Goal: Information Seeking & Learning: Learn about a topic

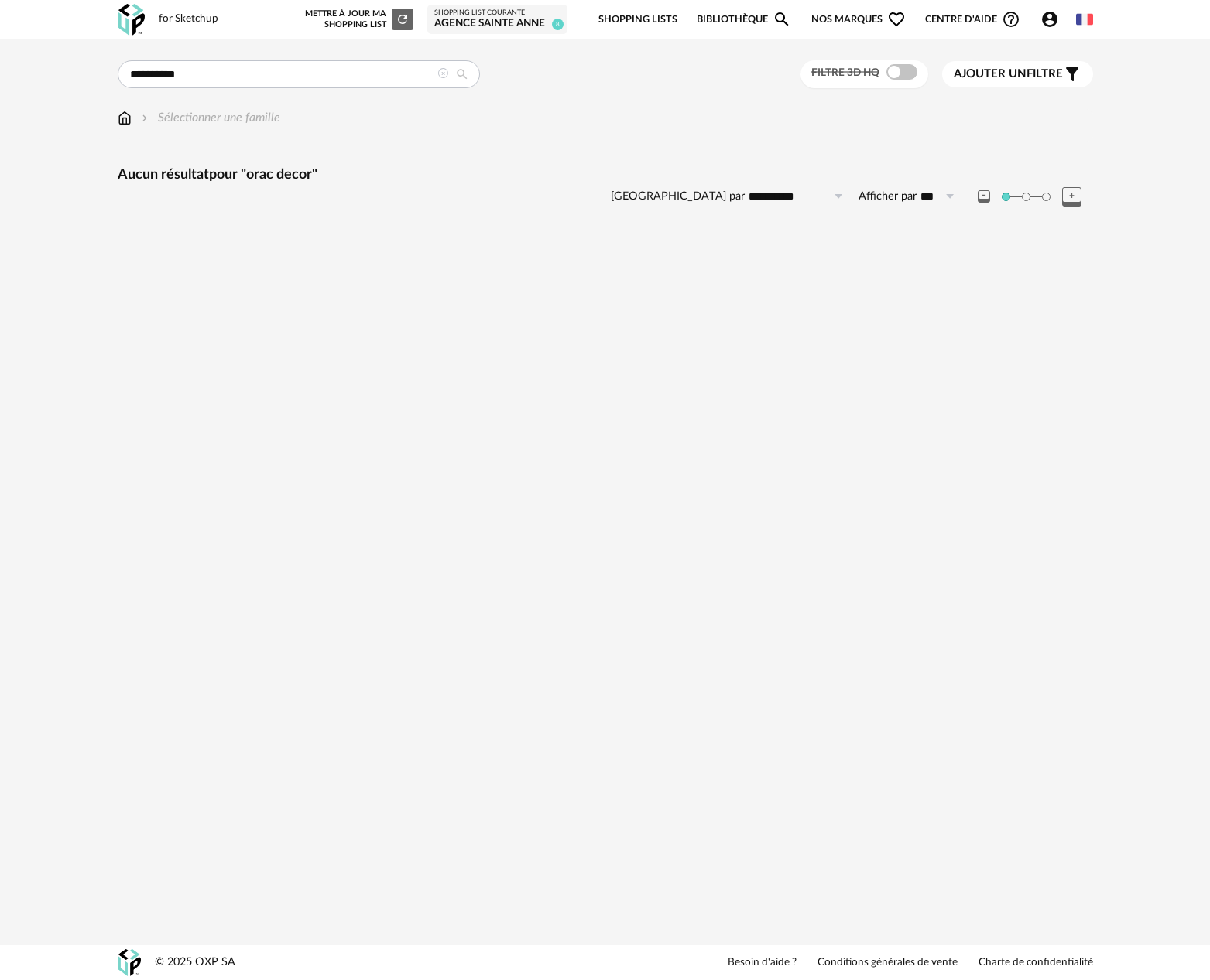
click at [241, 69] on input "**********" at bounding box center [298, 74] width 363 height 28
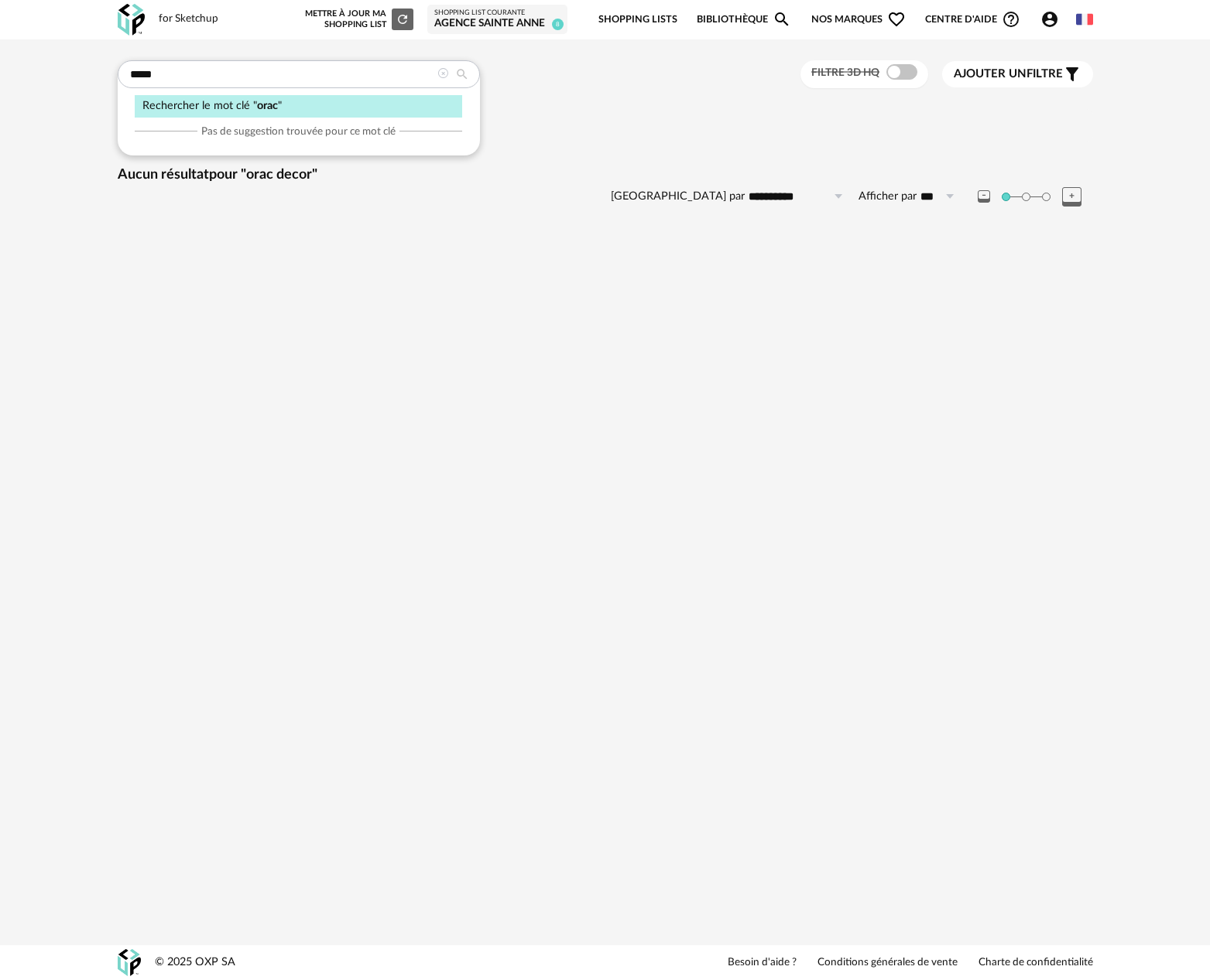
type input "****"
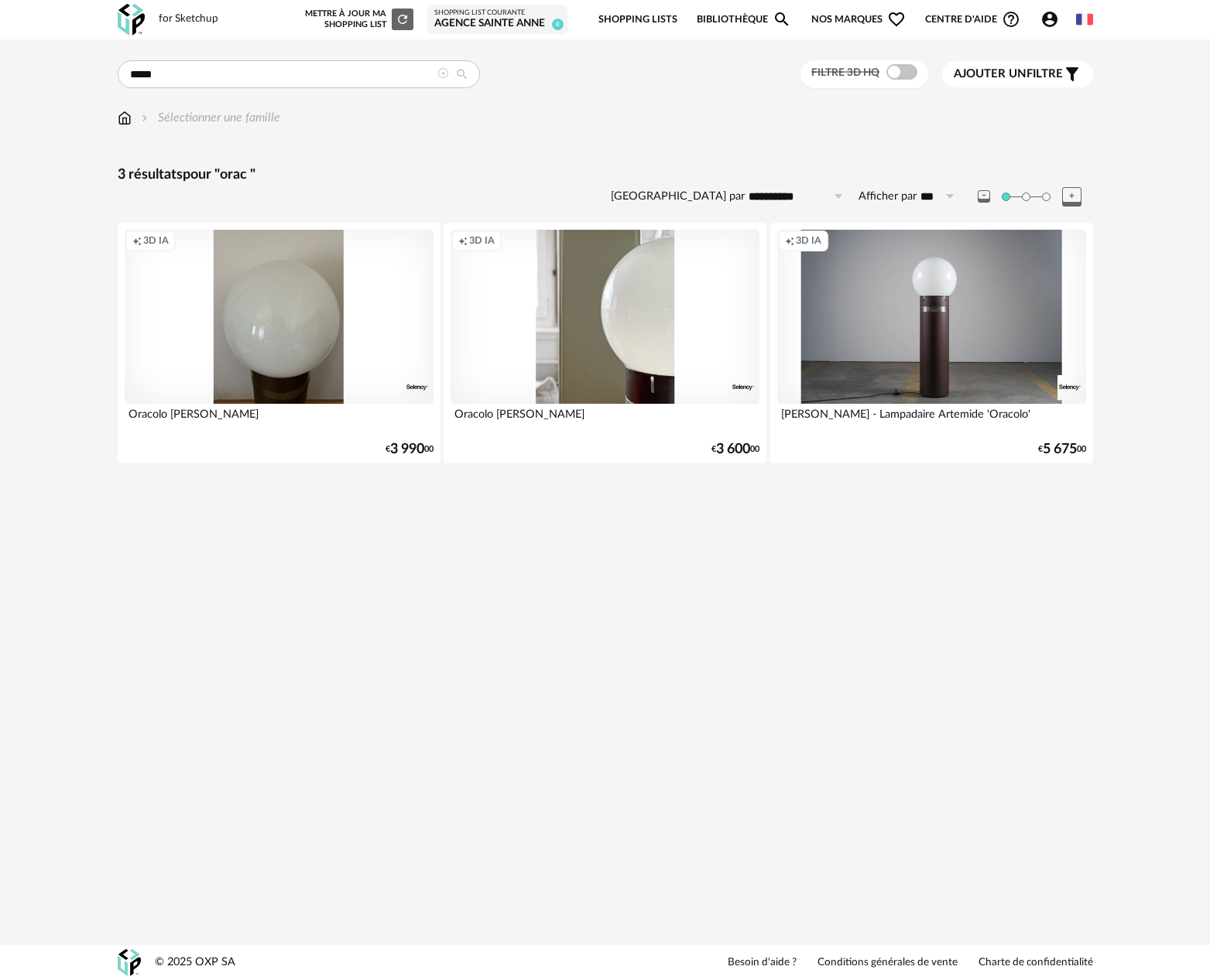
drag, startPoint x: 218, startPoint y: 72, endPoint x: 125, endPoint y: 73, distance: 93.0
click at [126, 72] on input "****" at bounding box center [298, 74] width 363 height 28
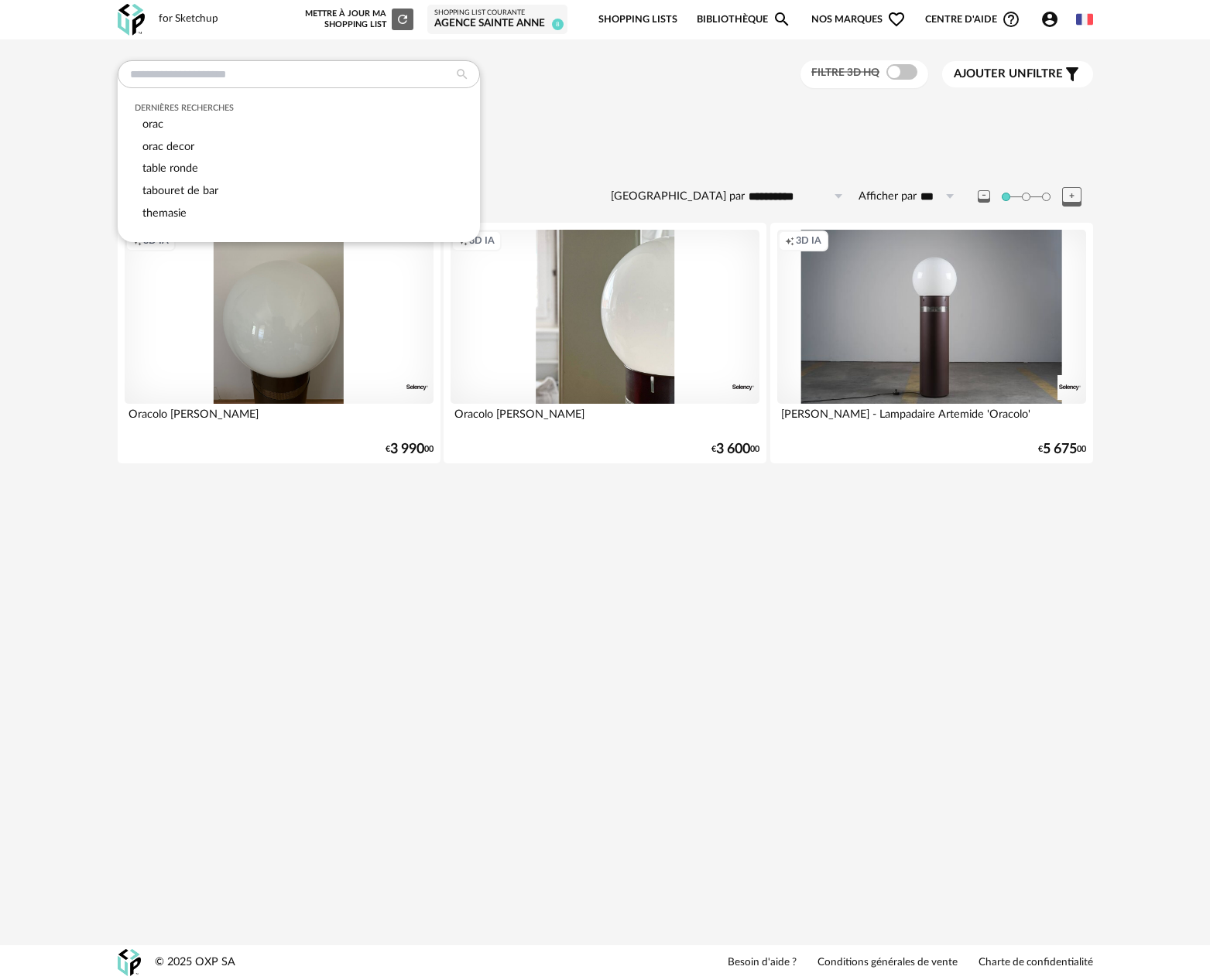
click at [503, 101] on div "**********" at bounding box center [605, 277] width 1003 height 435
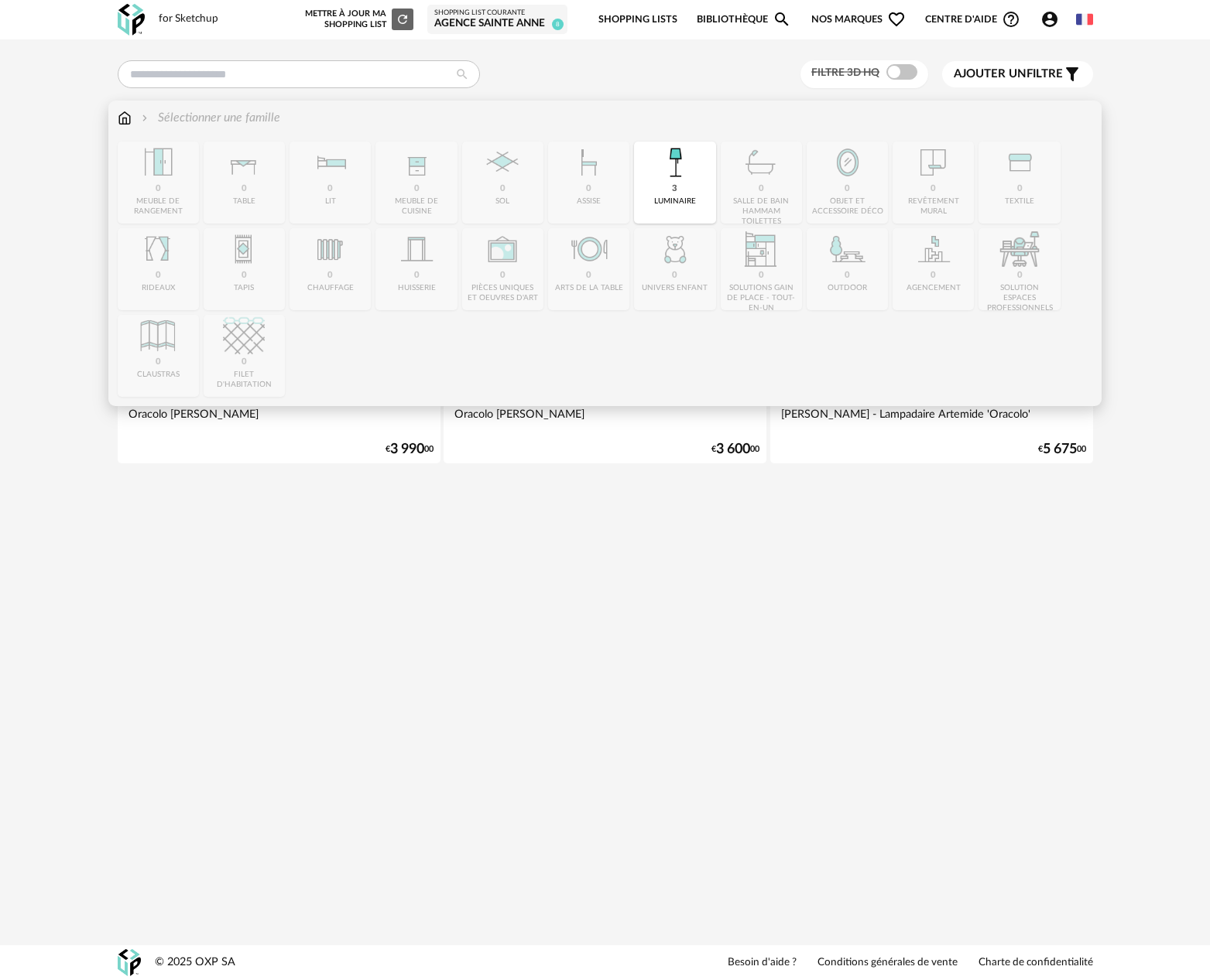
click at [128, 119] on img at bounding box center [124, 118] width 14 height 18
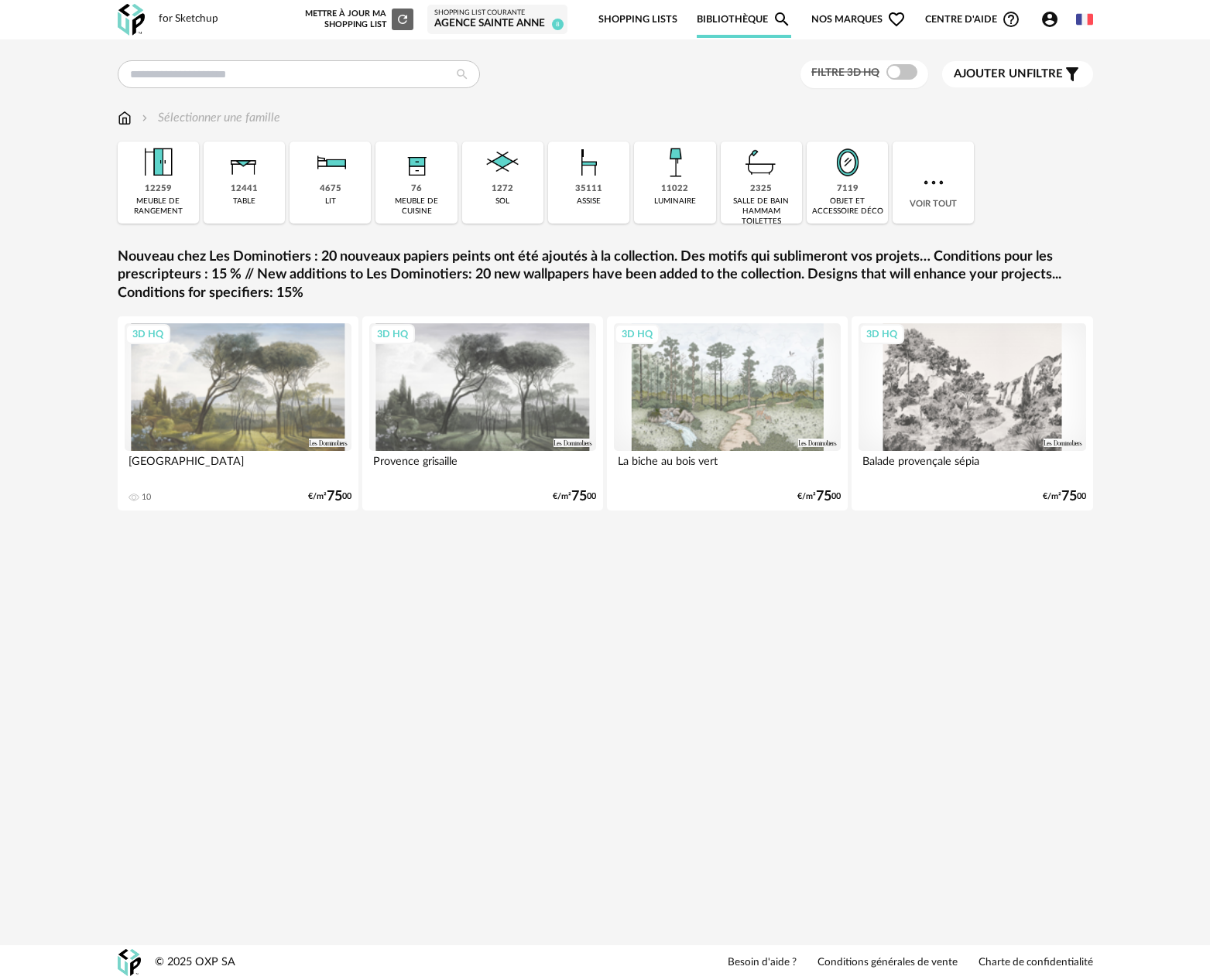
click at [982, 76] on span "Ajouter un" at bounding box center [990, 74] width 73 height 11
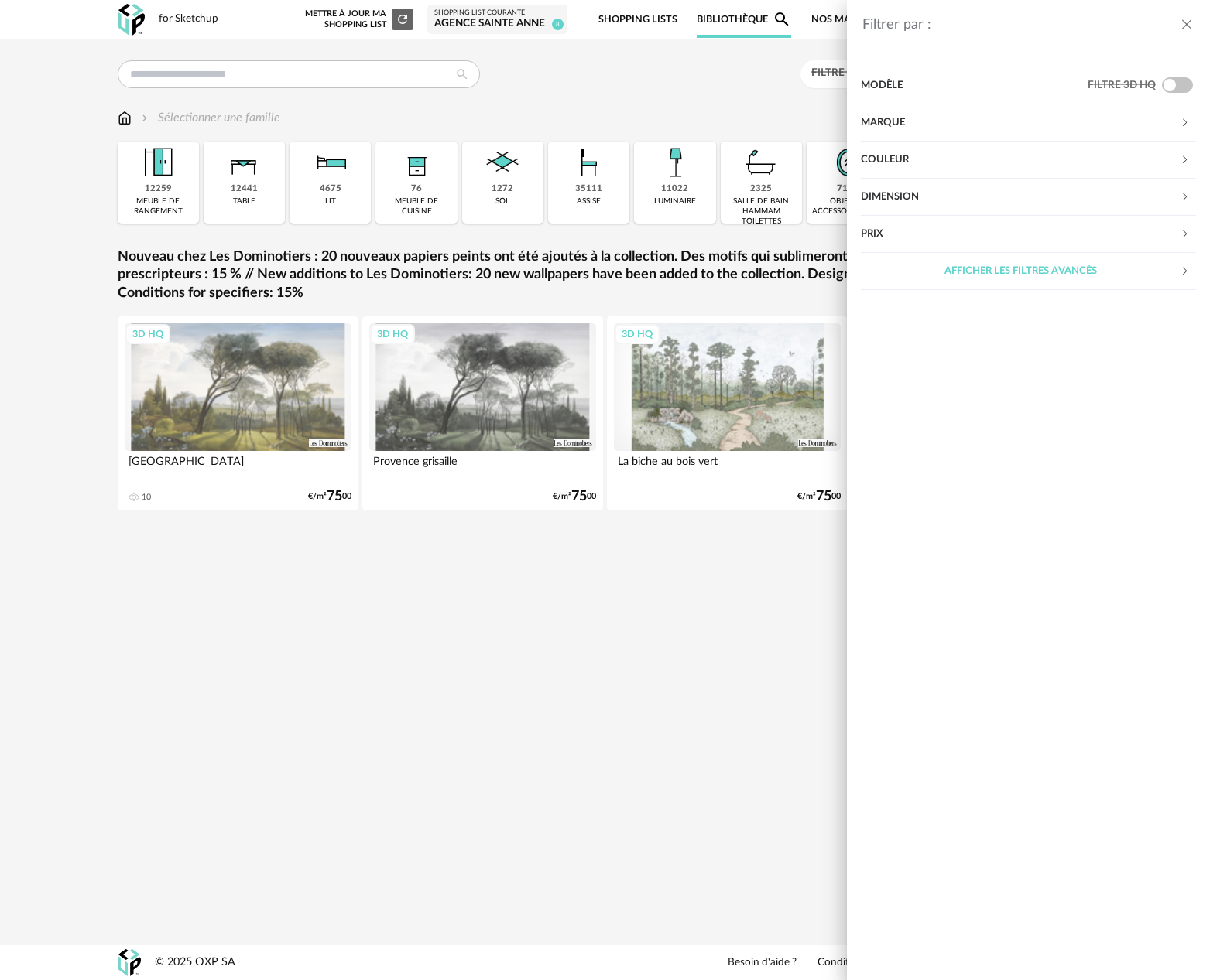
click at [988, 112] on div "Marque" at bounding box center [1020, 122] width 319 height 37
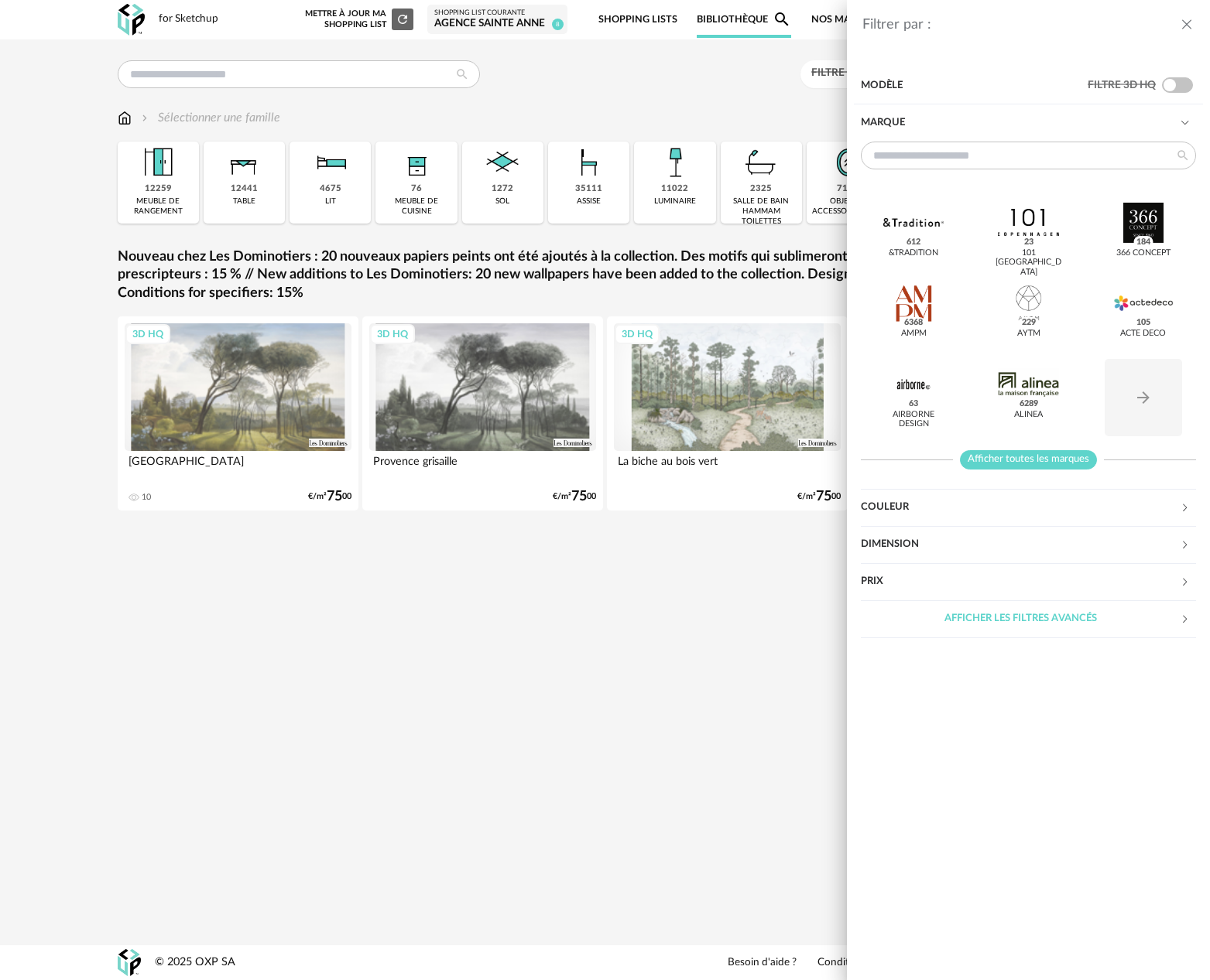
click at [1005, 465] on span "Afficher toutes les marques" at bounding box center [1027, 460] width 137 height 19
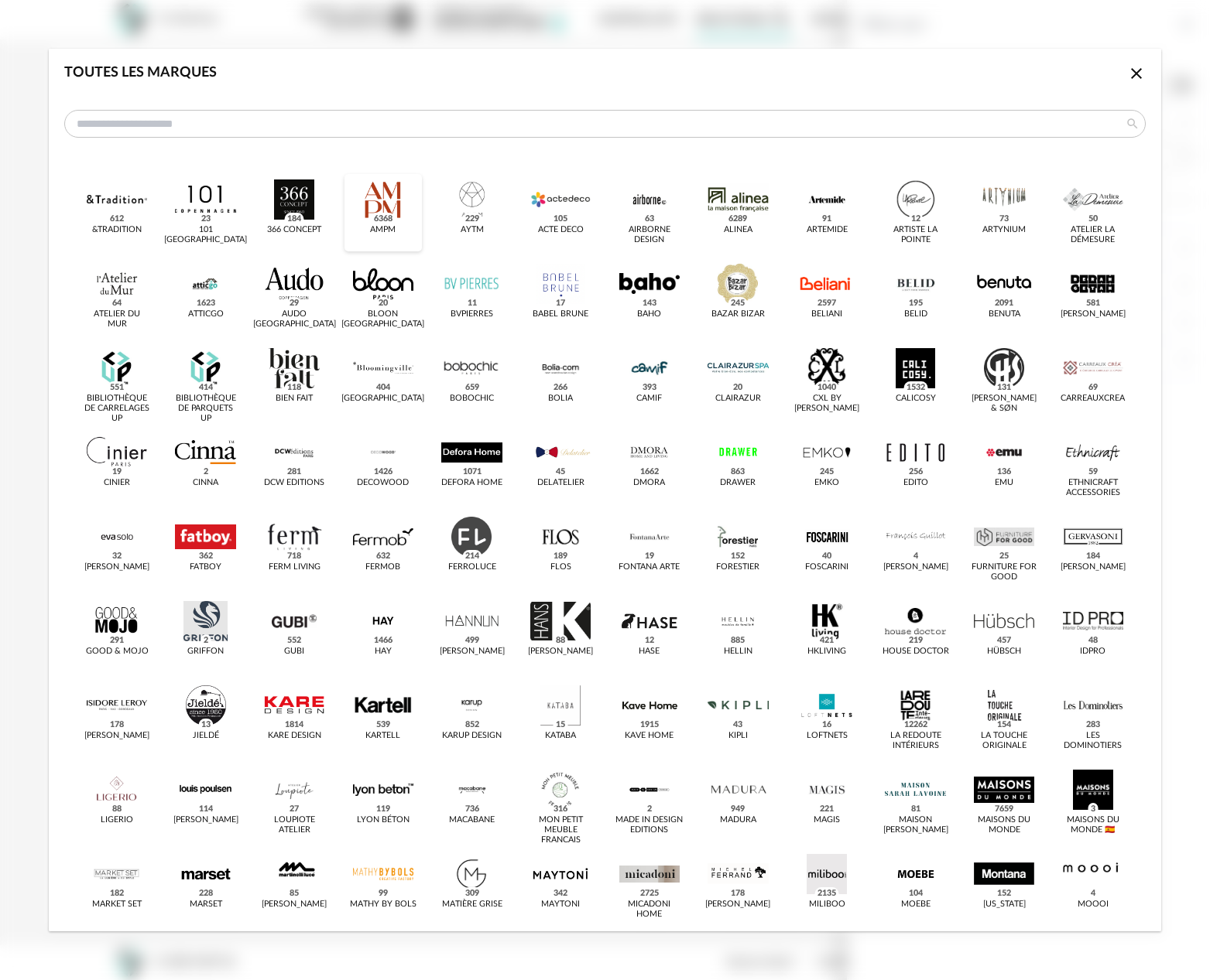
click at [372, 205] on div "dialog" at bounding box center [383, 200] width 60 height 40
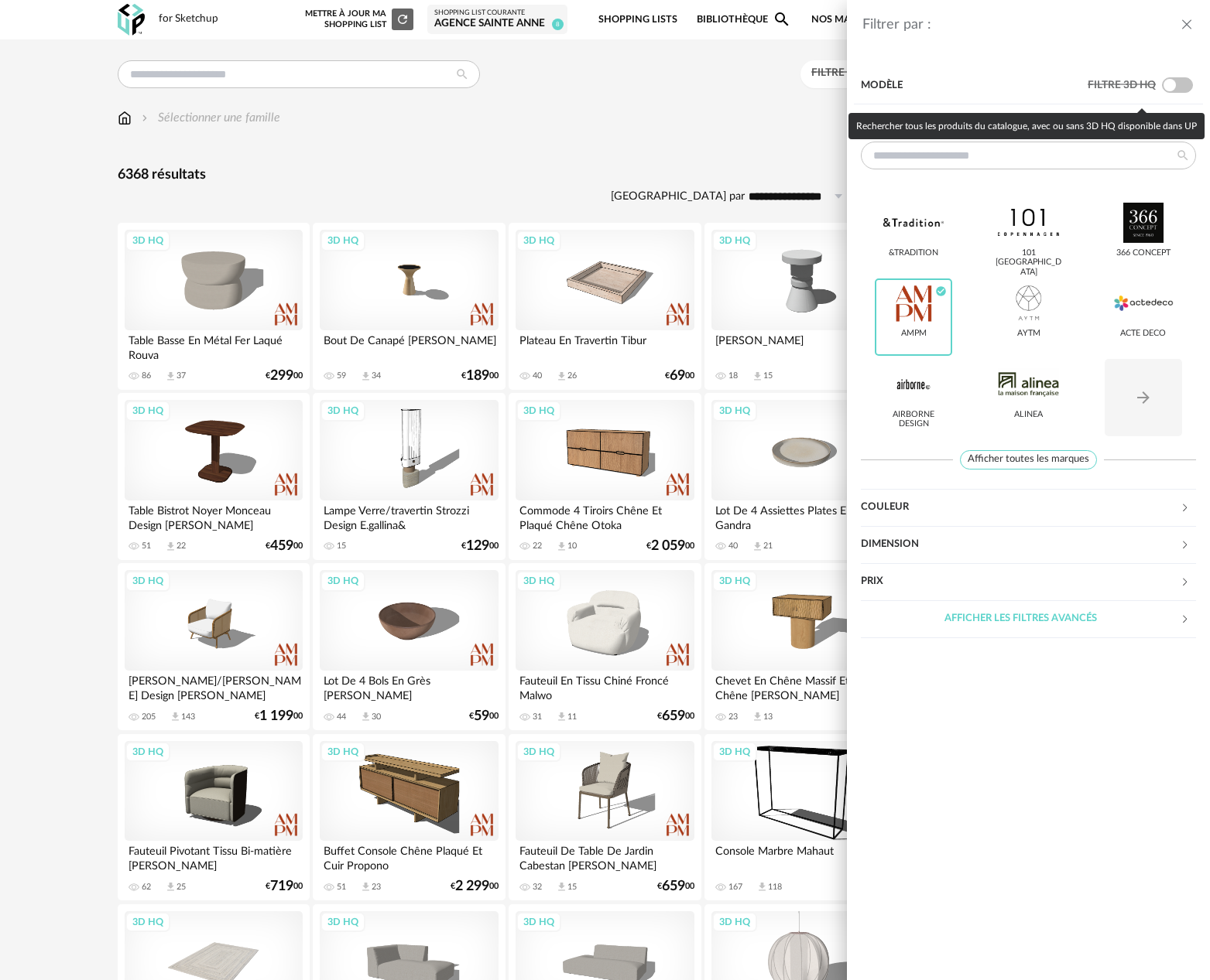
click at [1182, 87] on span at bounding box center [1177, 85] width 31 height 15
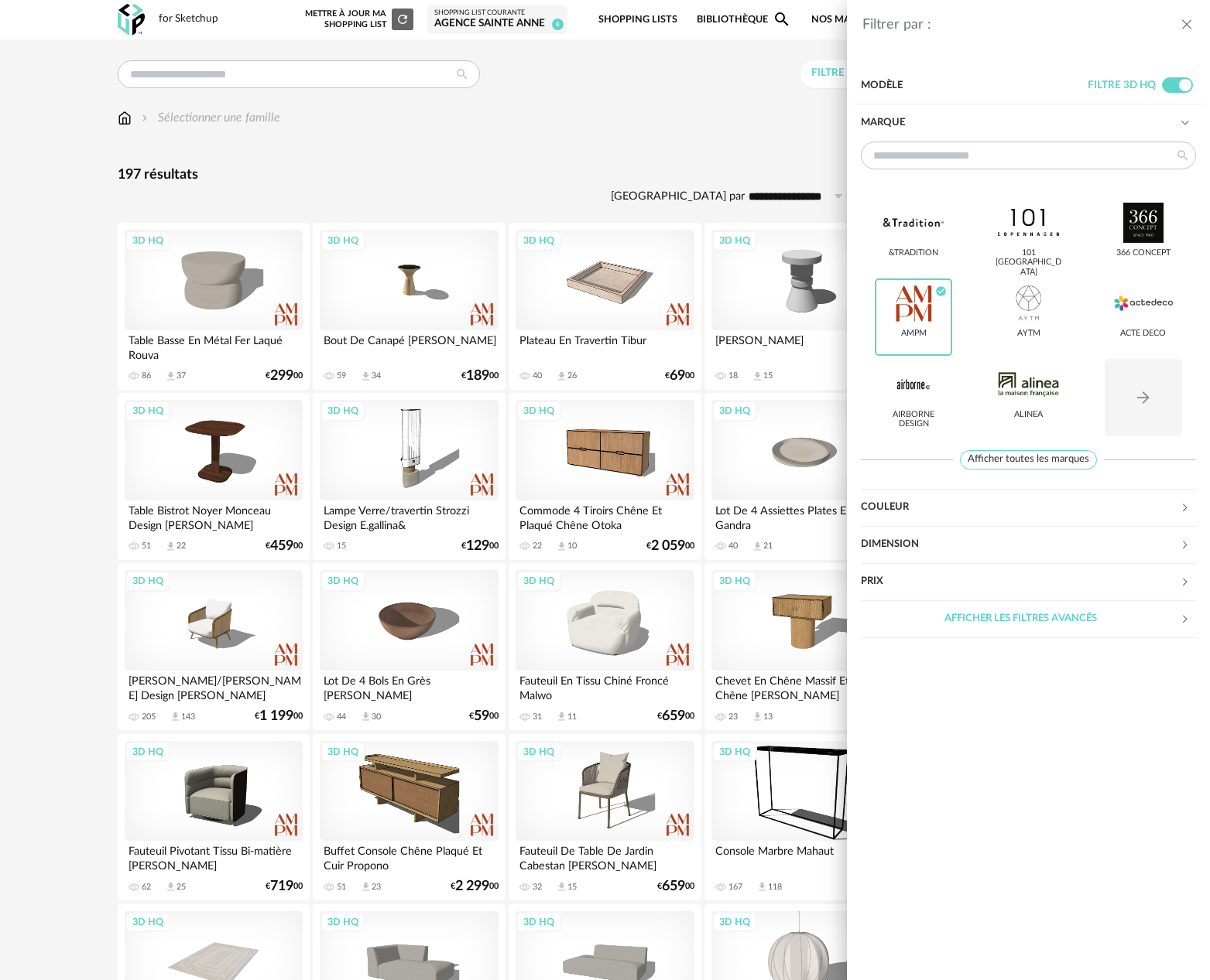
click at [1188, 26] on icon "close drawer" at bounding box center [1186, 25] width 15 height 15
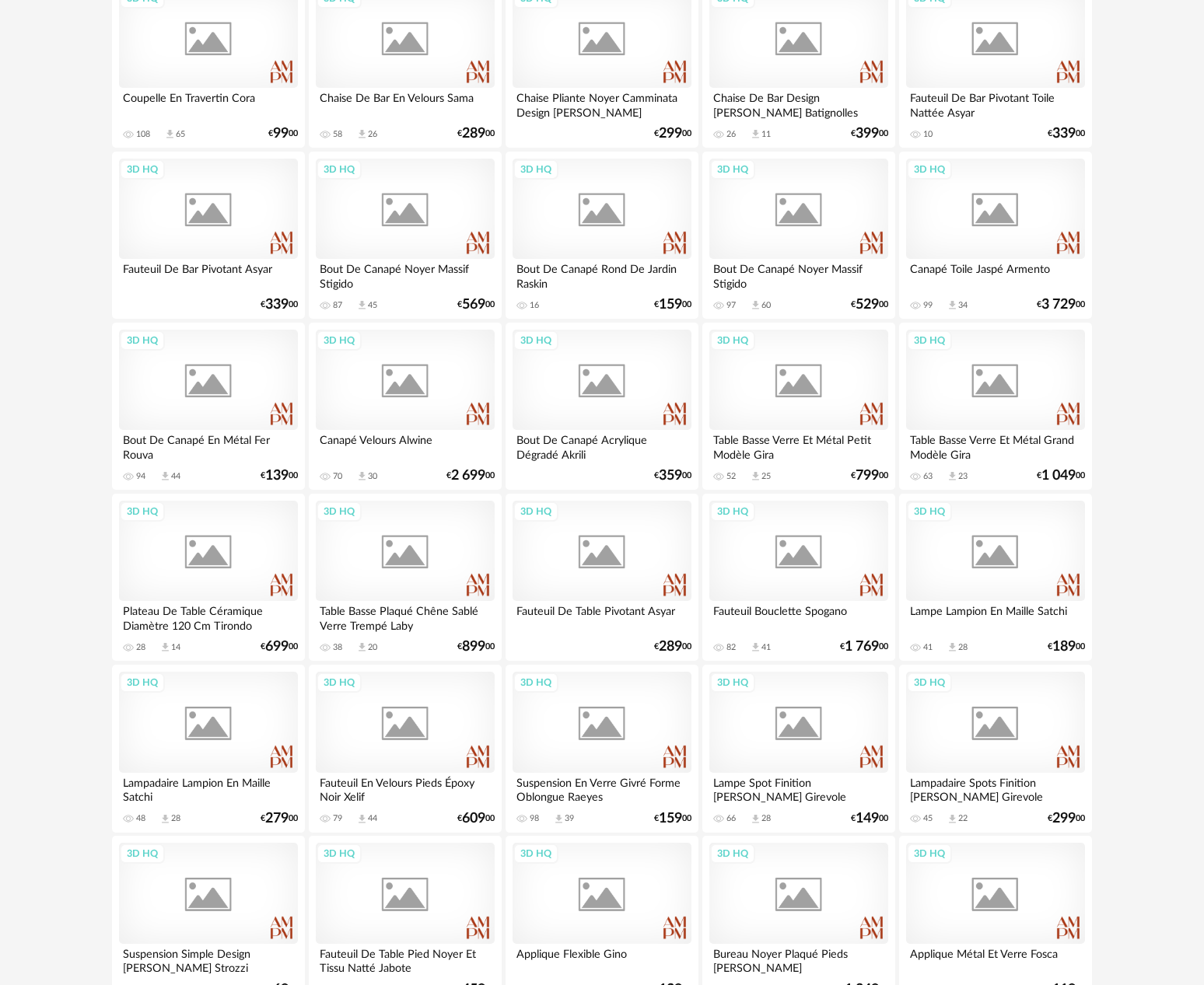
scroll to position [2775, 0]
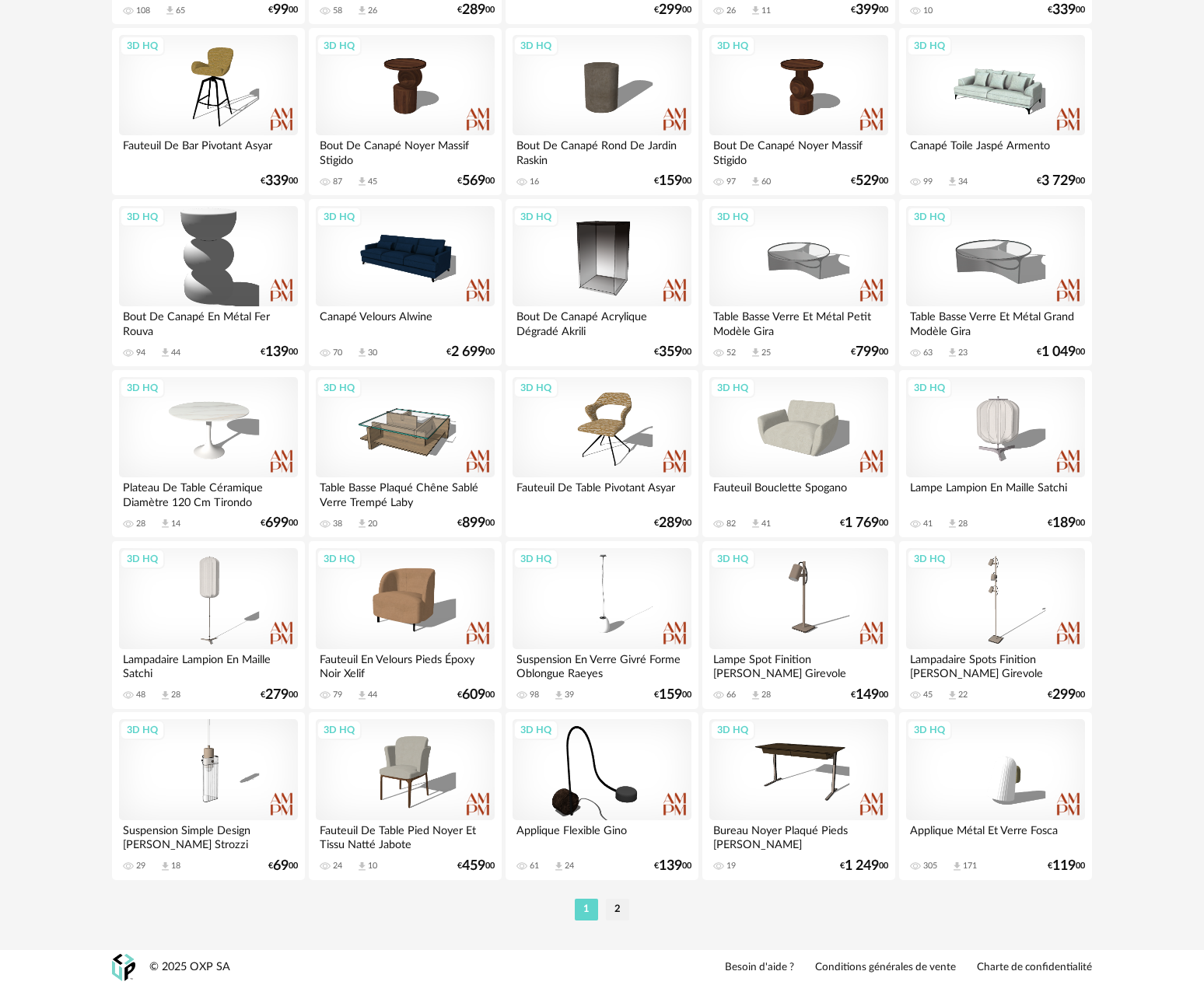
click at [614, 911] on li "2" at bounding box center [617, 909] width 23 height 22
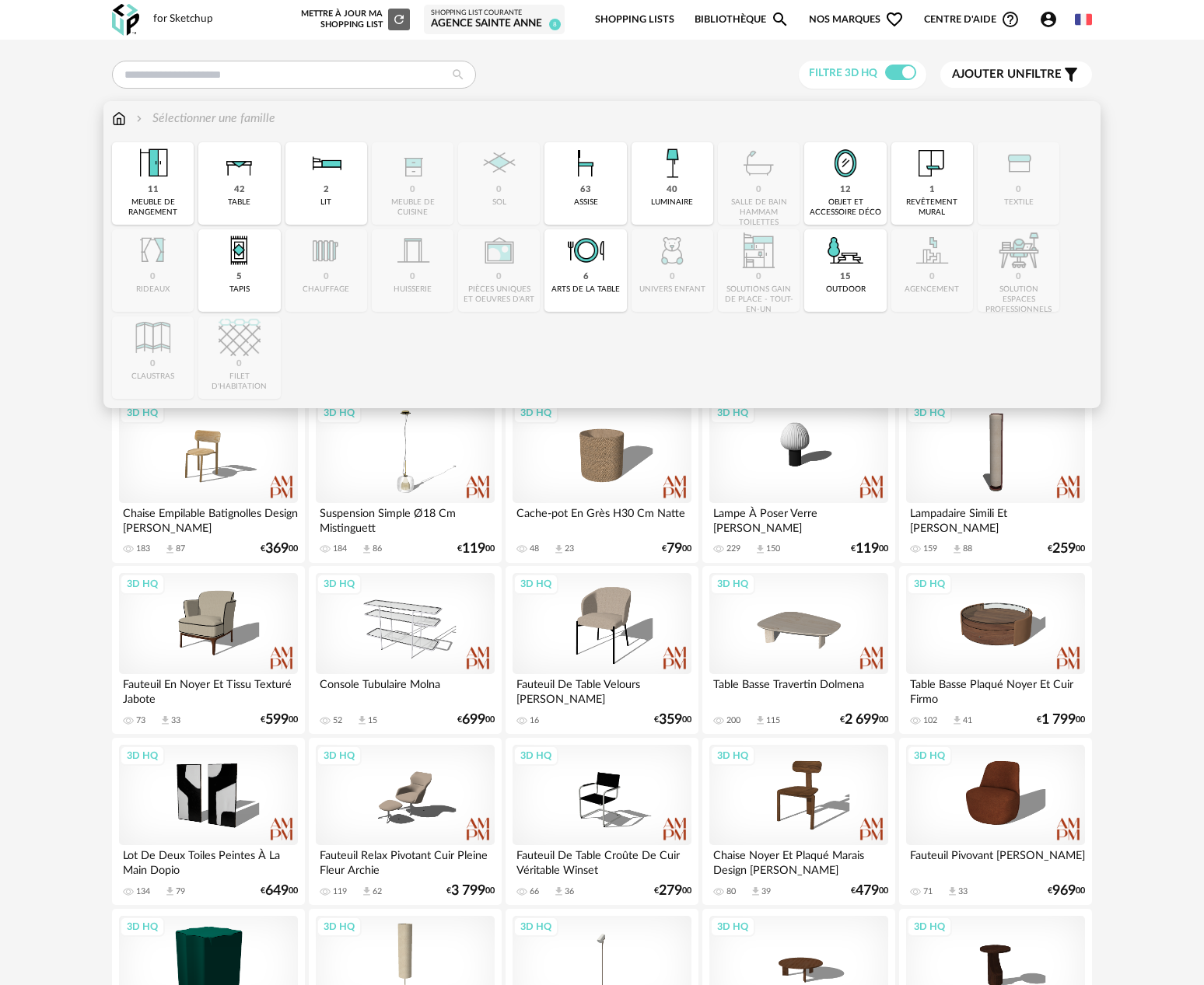
click at [200, 116] on div "Sélectionner une famille" at bounding box center [204, 118] width 142 height 18
click at [120, 122] on img at bounding box center [119, 118] width 14 height 18
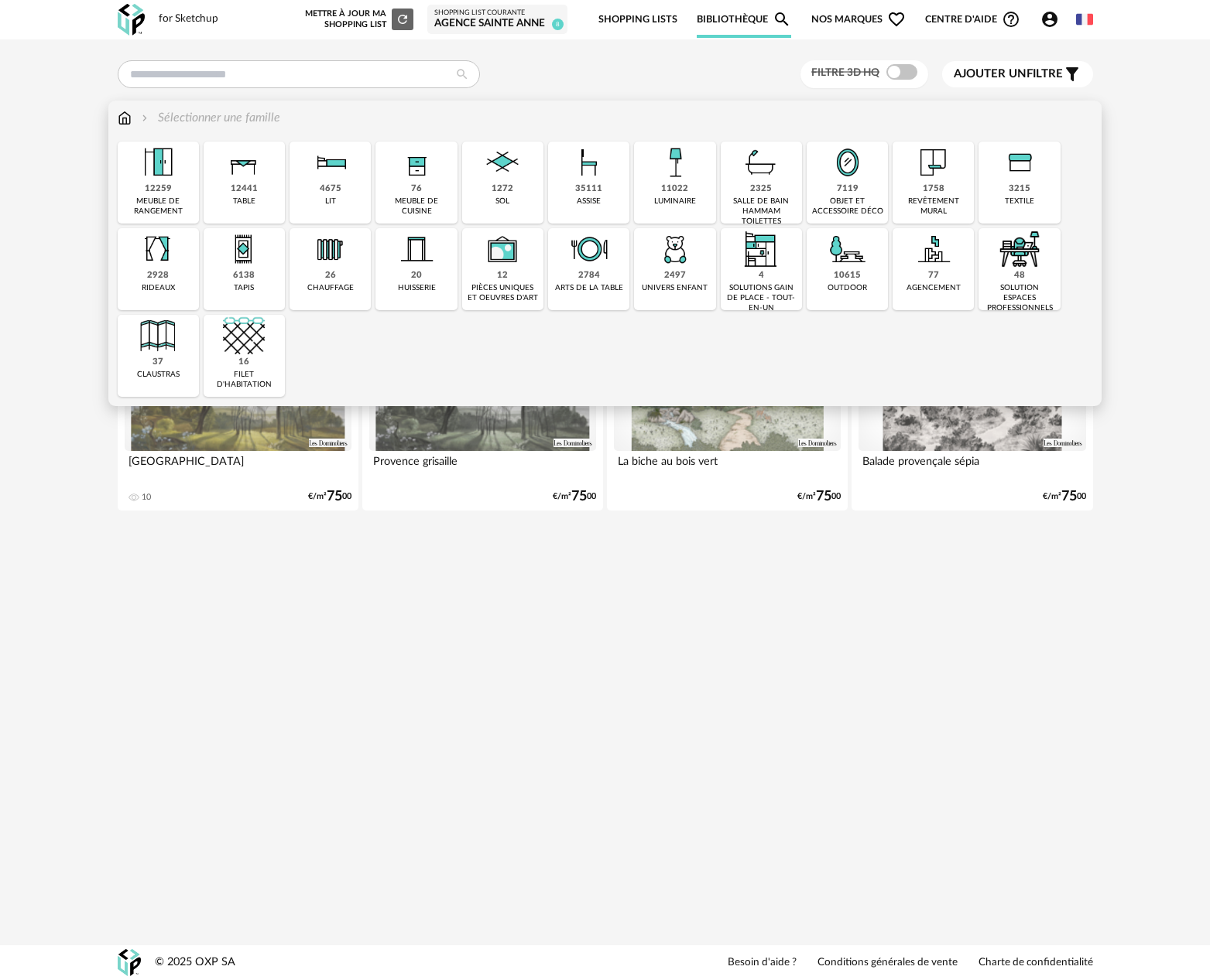
click at [855, 177] on img at bounding box center [847, 163] width 42 height 42
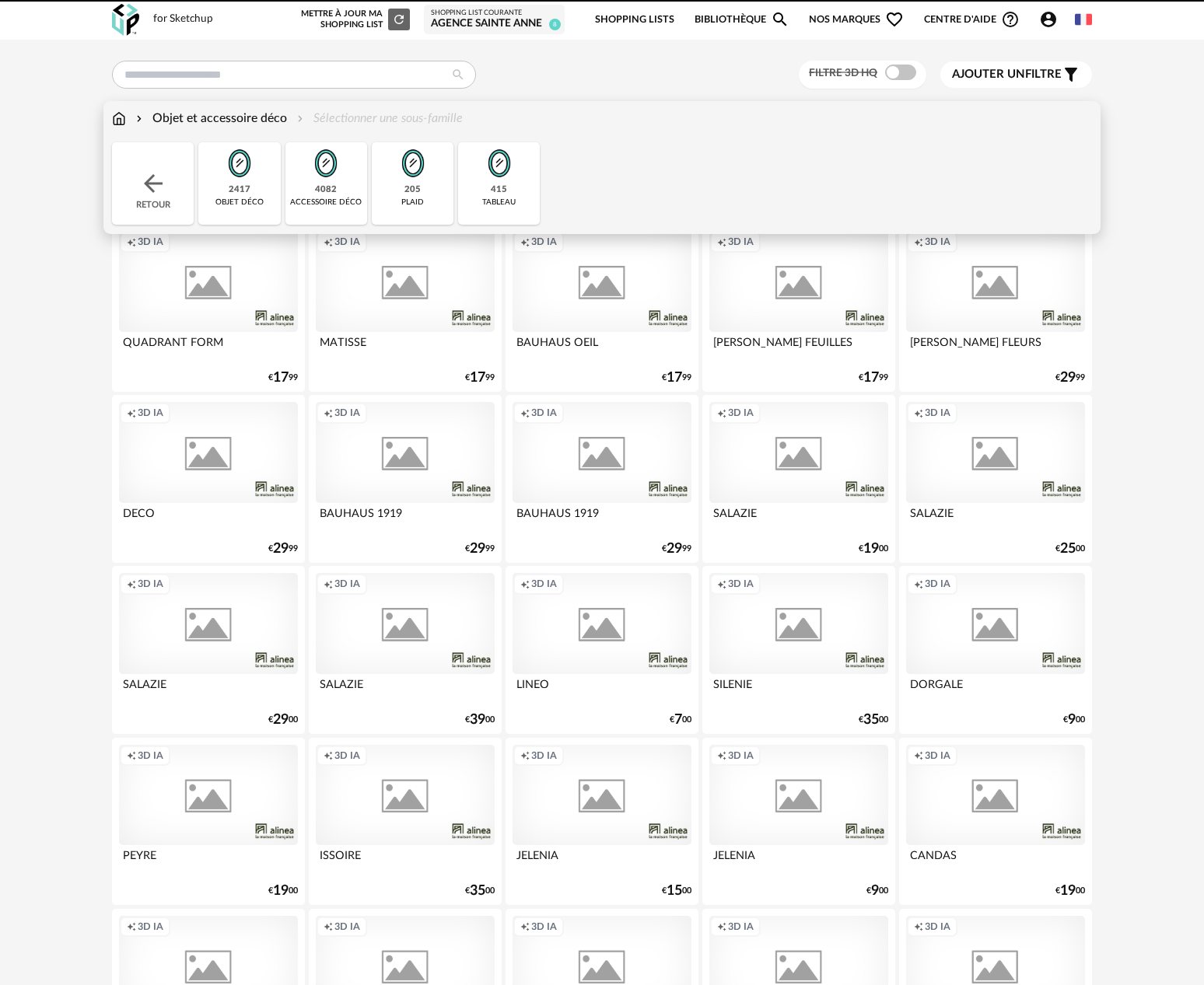
click at [927, 189] on div "Close icon Retour 2417 objet déco 4082 accessoire déco 205 plaid 415 tableau" at bounding box center [602, 184] width 980 height 83
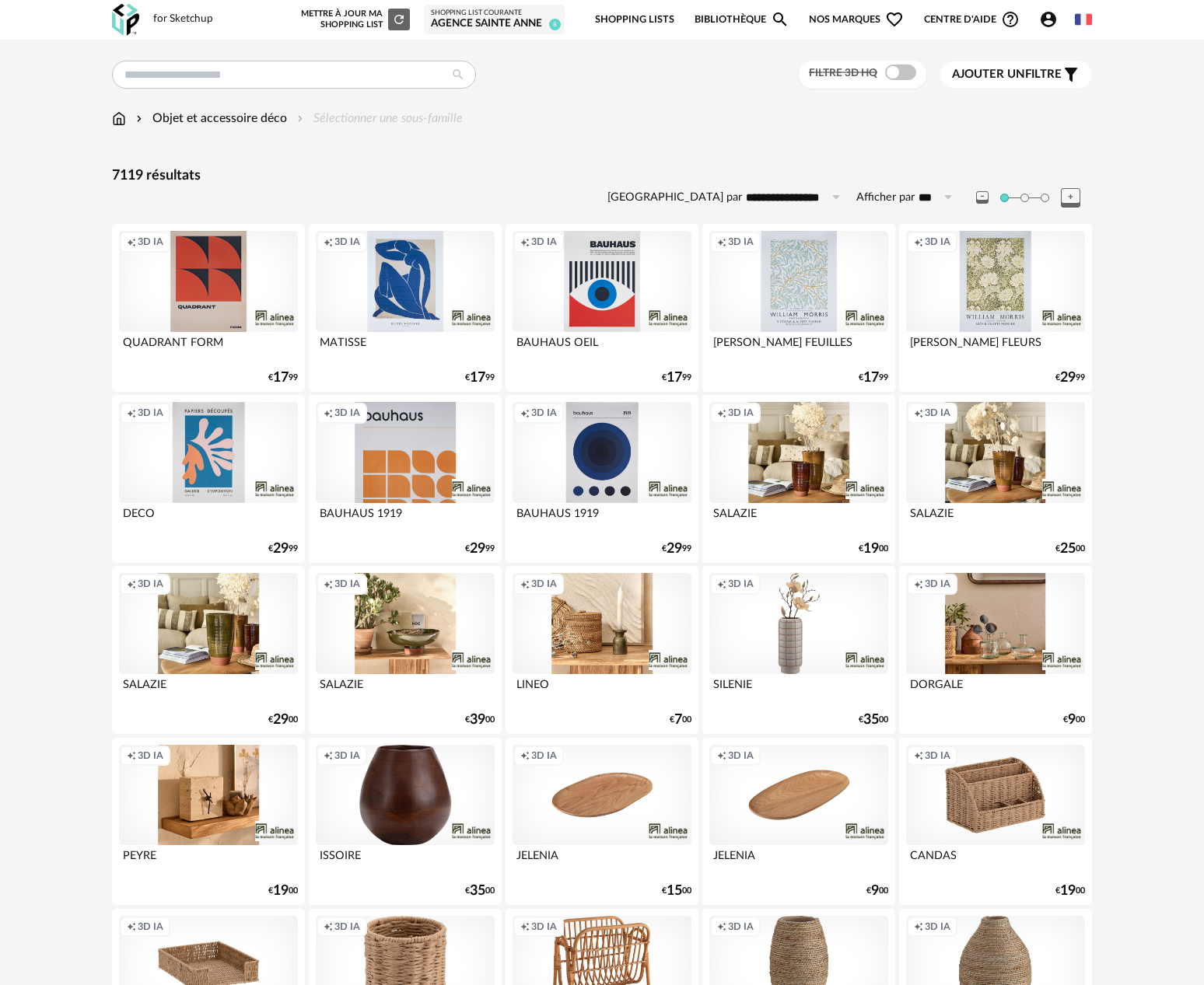
click at [402, 116] on div "Objet et accessoire déco Sélectionner une sous-famille" at bounding box center [287, 118] width 351 height 18
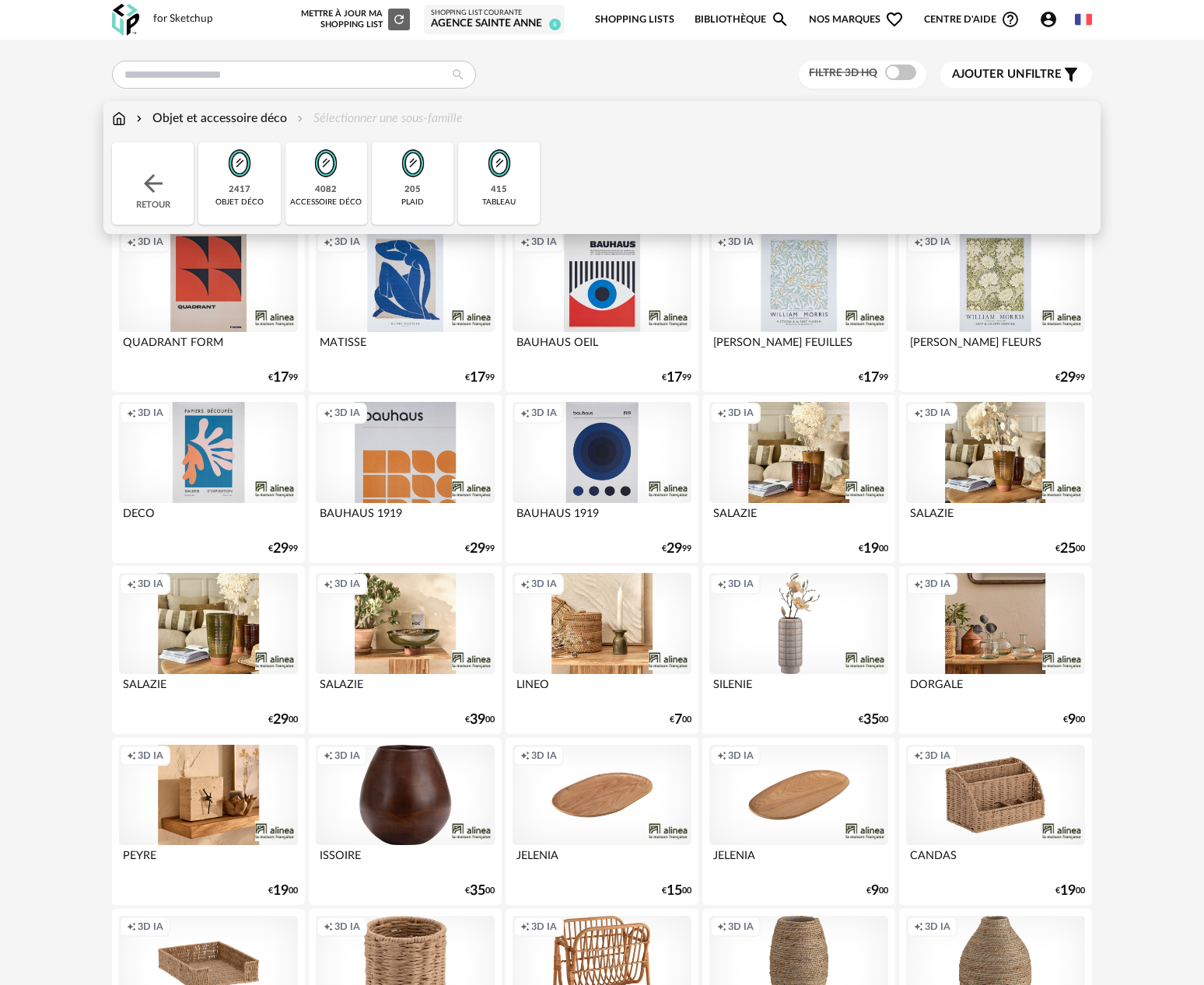
click at [150, 206] on div "Retour" at bounding box center [153, 184] width 82 height 83
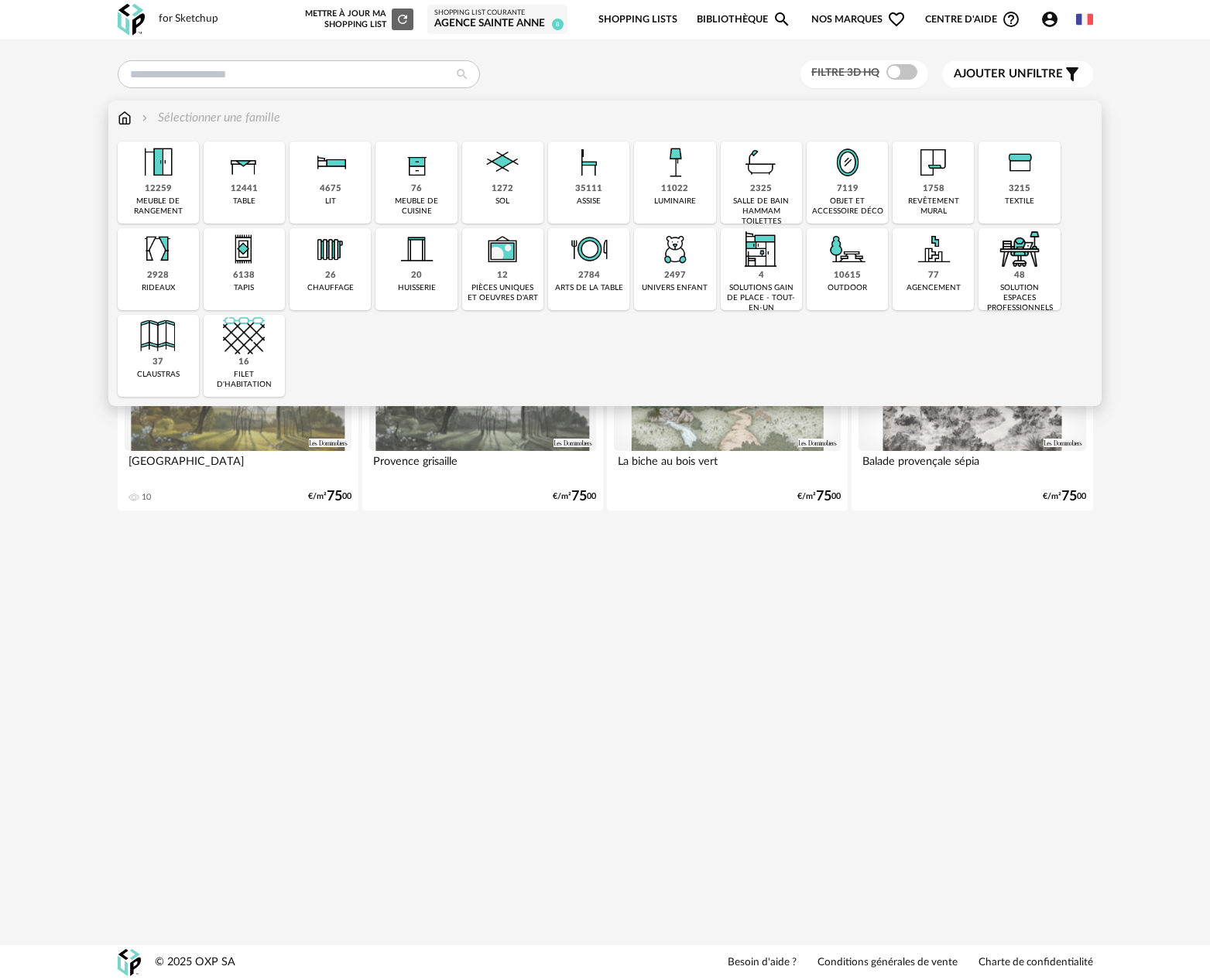
click at [947, 197] on div "revêtement mural" at bounding box center [933, 207] width 72 height 20
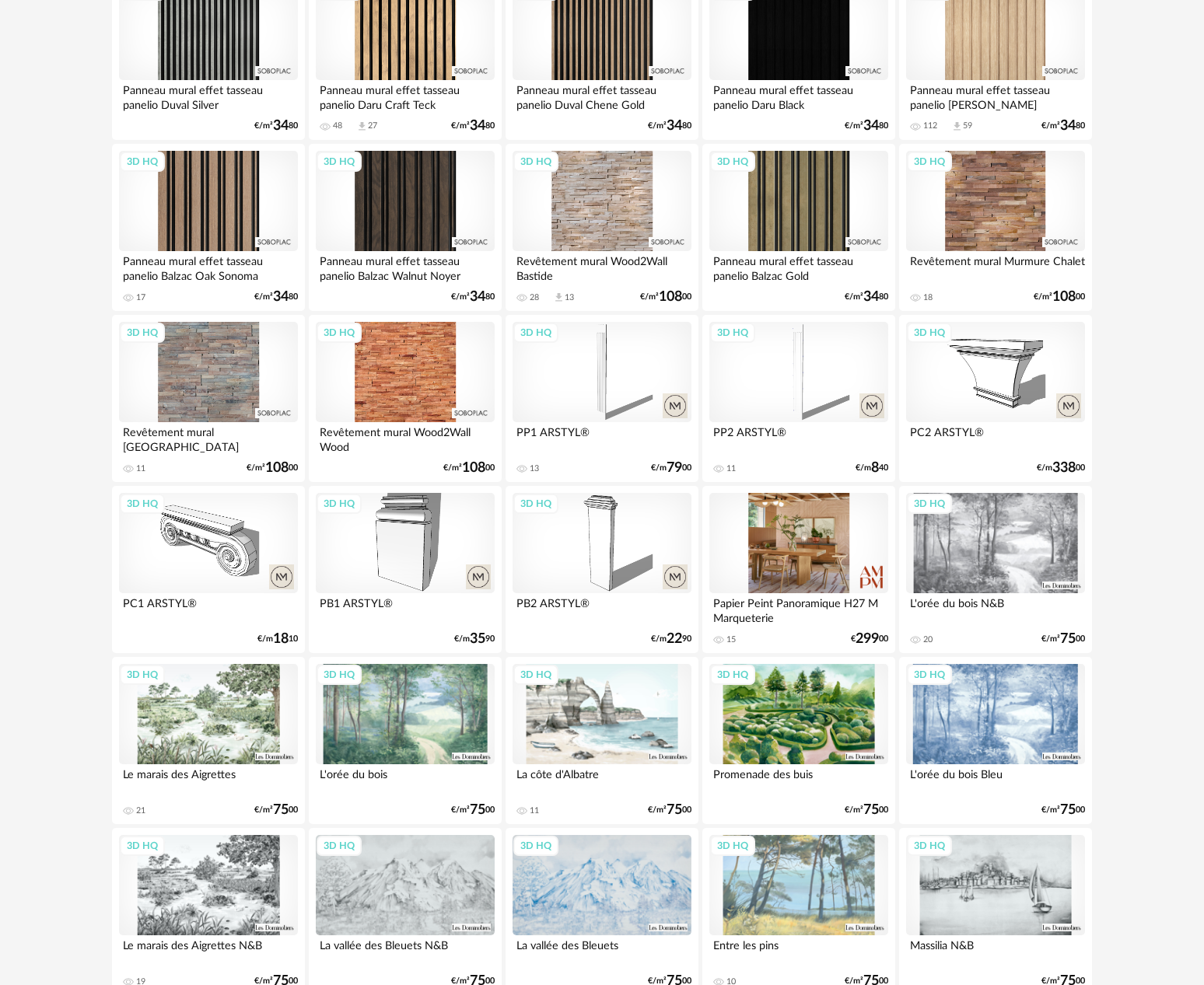
scroll to position [2775, 0]
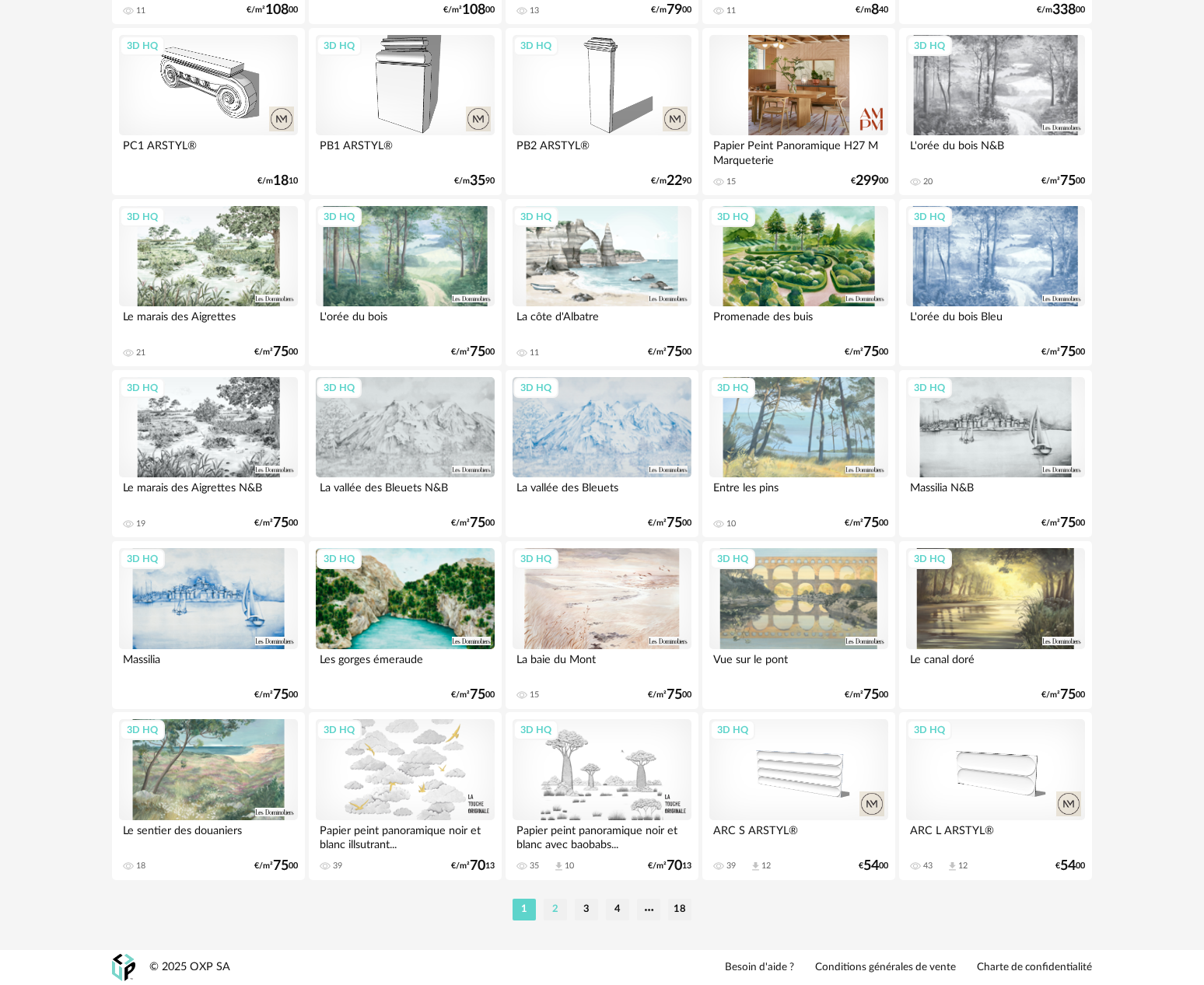
click at [555, 909] on li "2" at bounding box center [555, 909] width 23 height 22
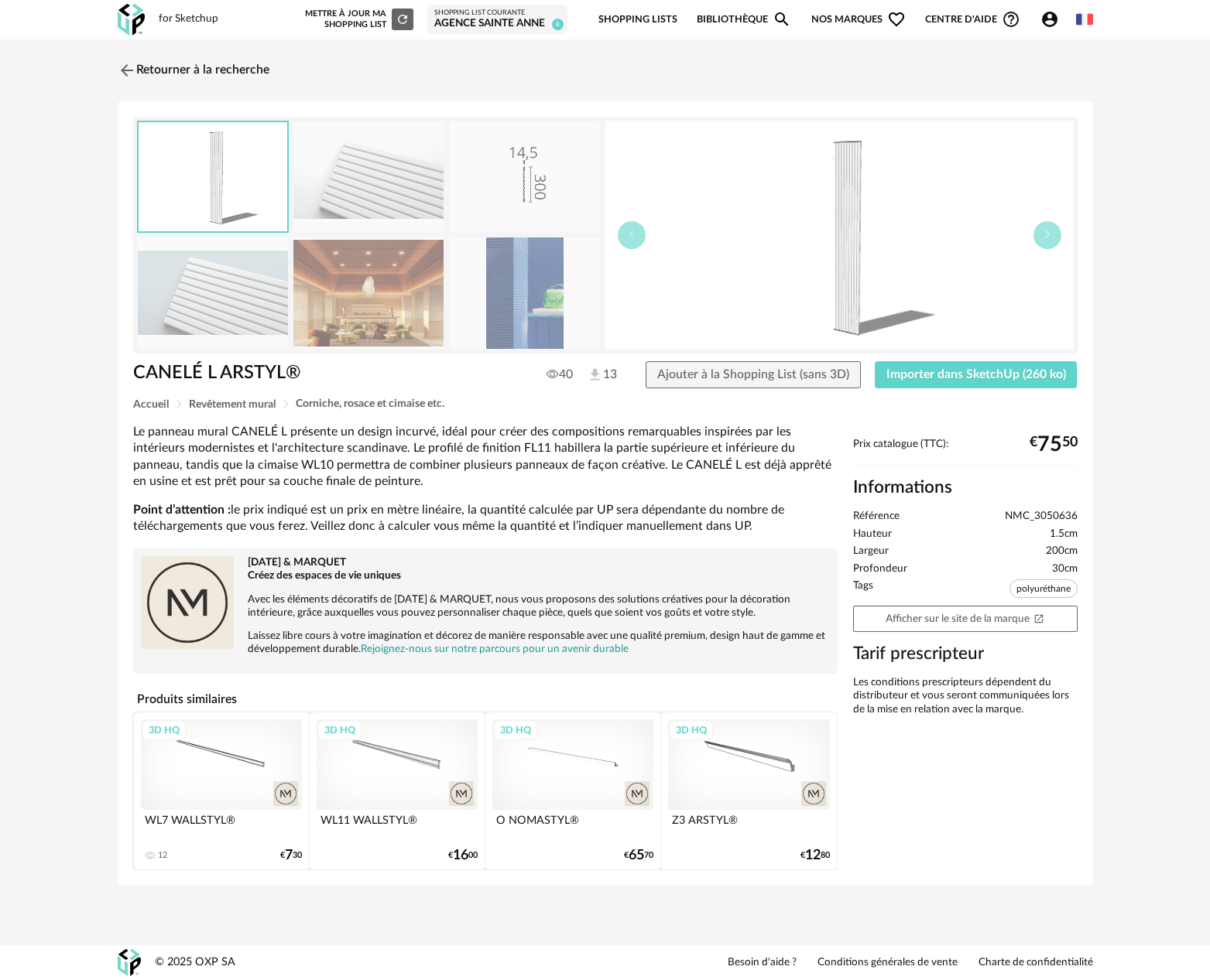
click at [392, 324] on img at bounding box center [368, 293] width 150 height 111
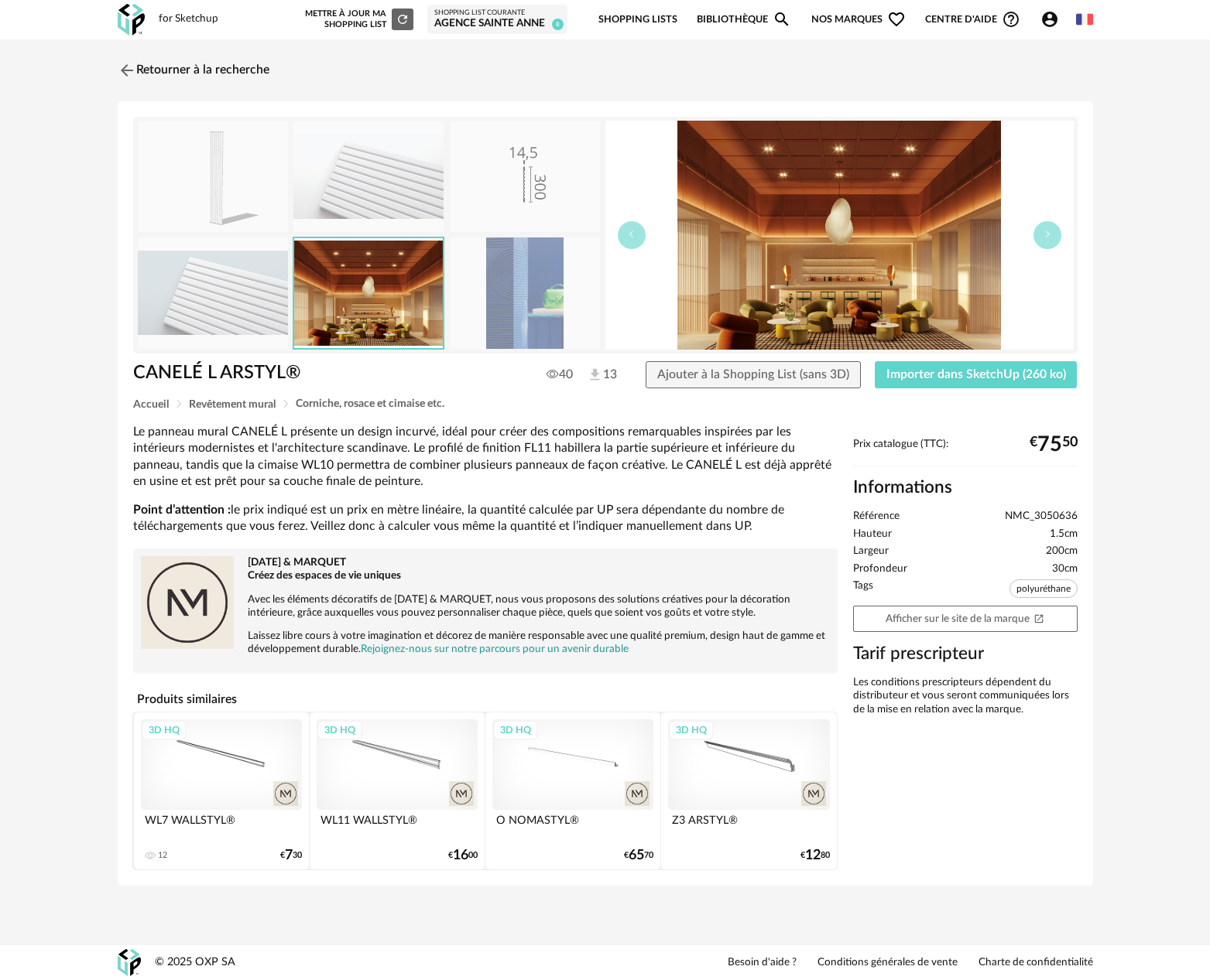
click at [506, 302] on img at bounding box center [524, 293] width 150 height 111
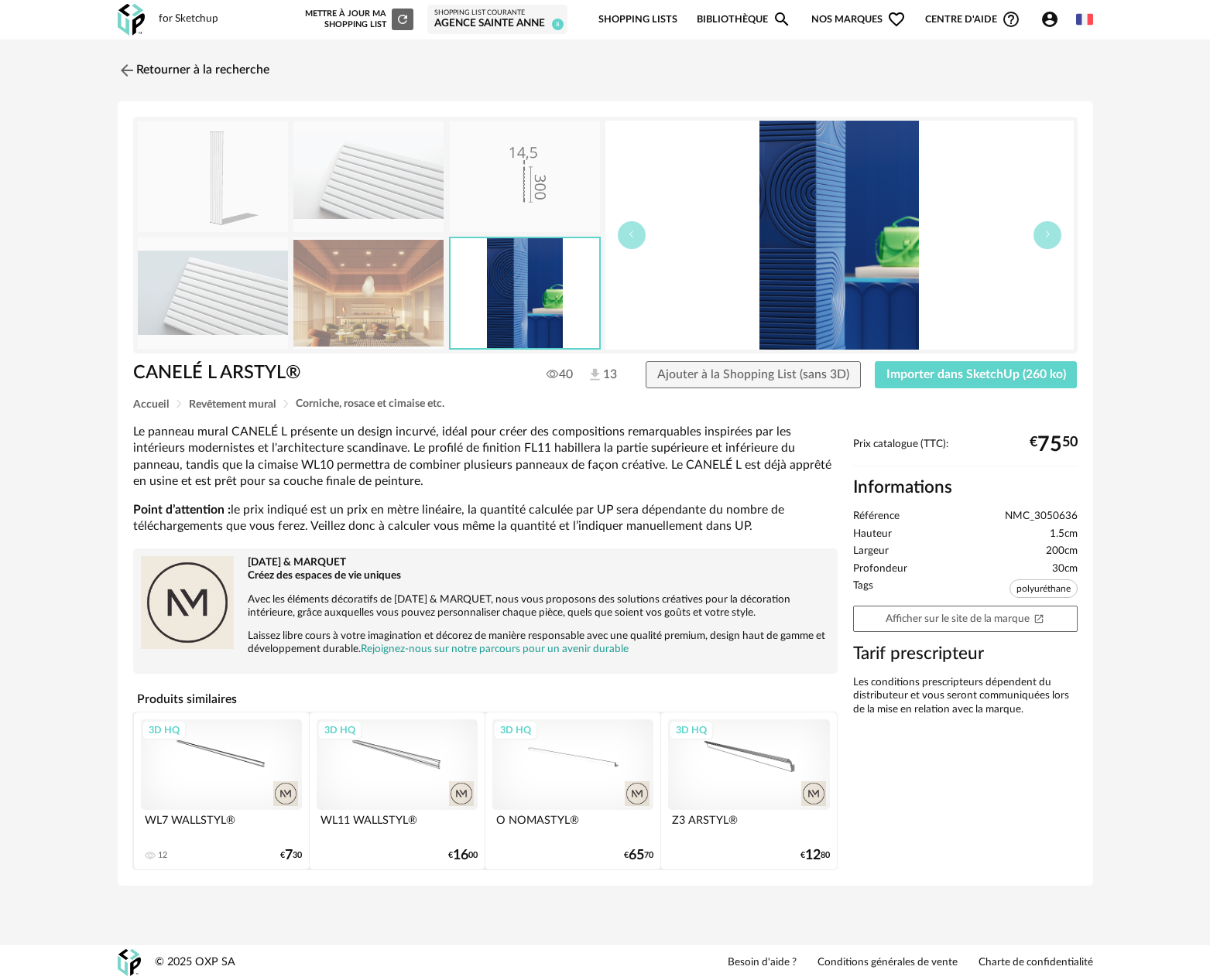
click at [429, 290] on img at bounding box center [368, 293] width 150 height 111
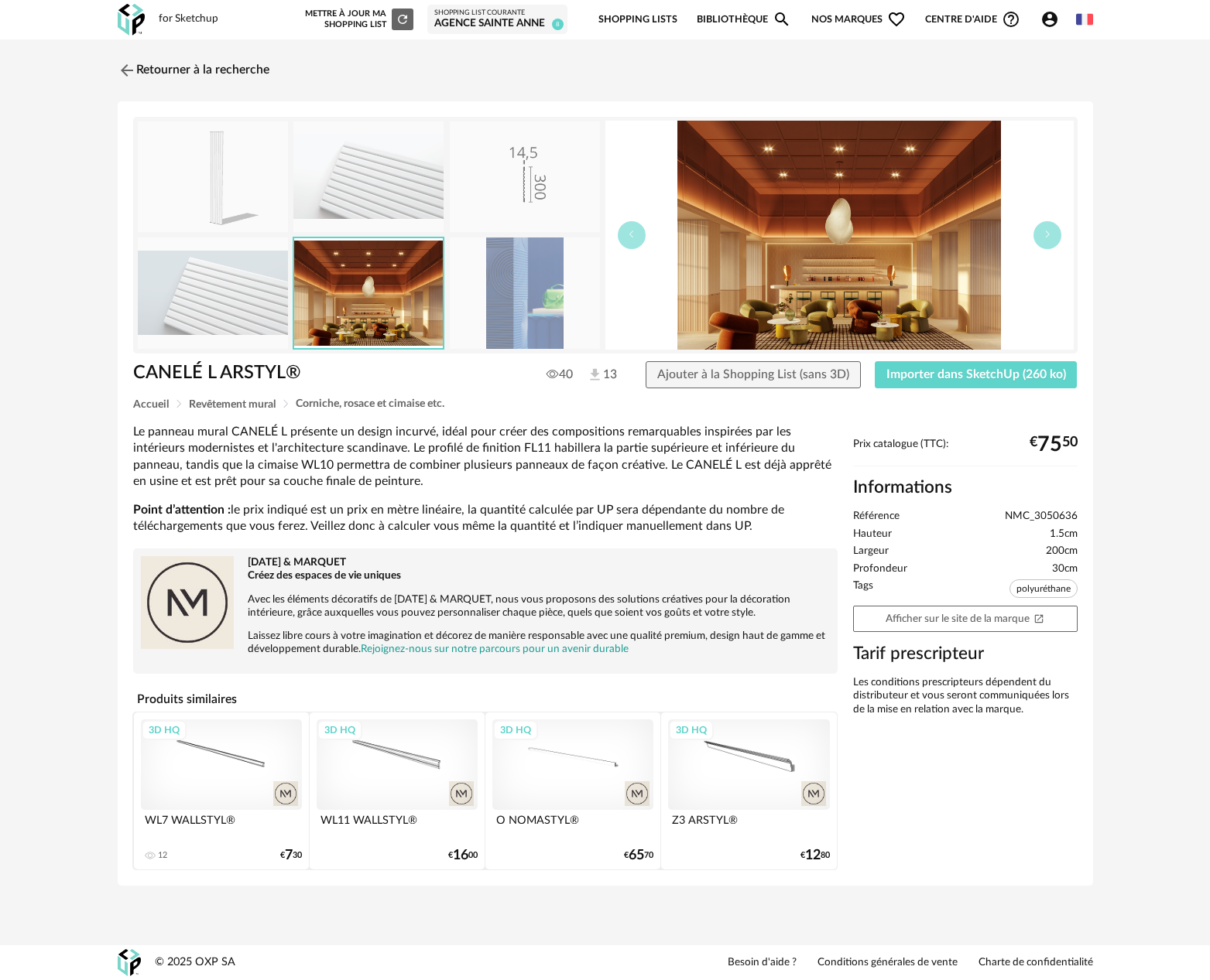
click at [385, 193] on img at bounding box center [368, 177] width 150 height 111
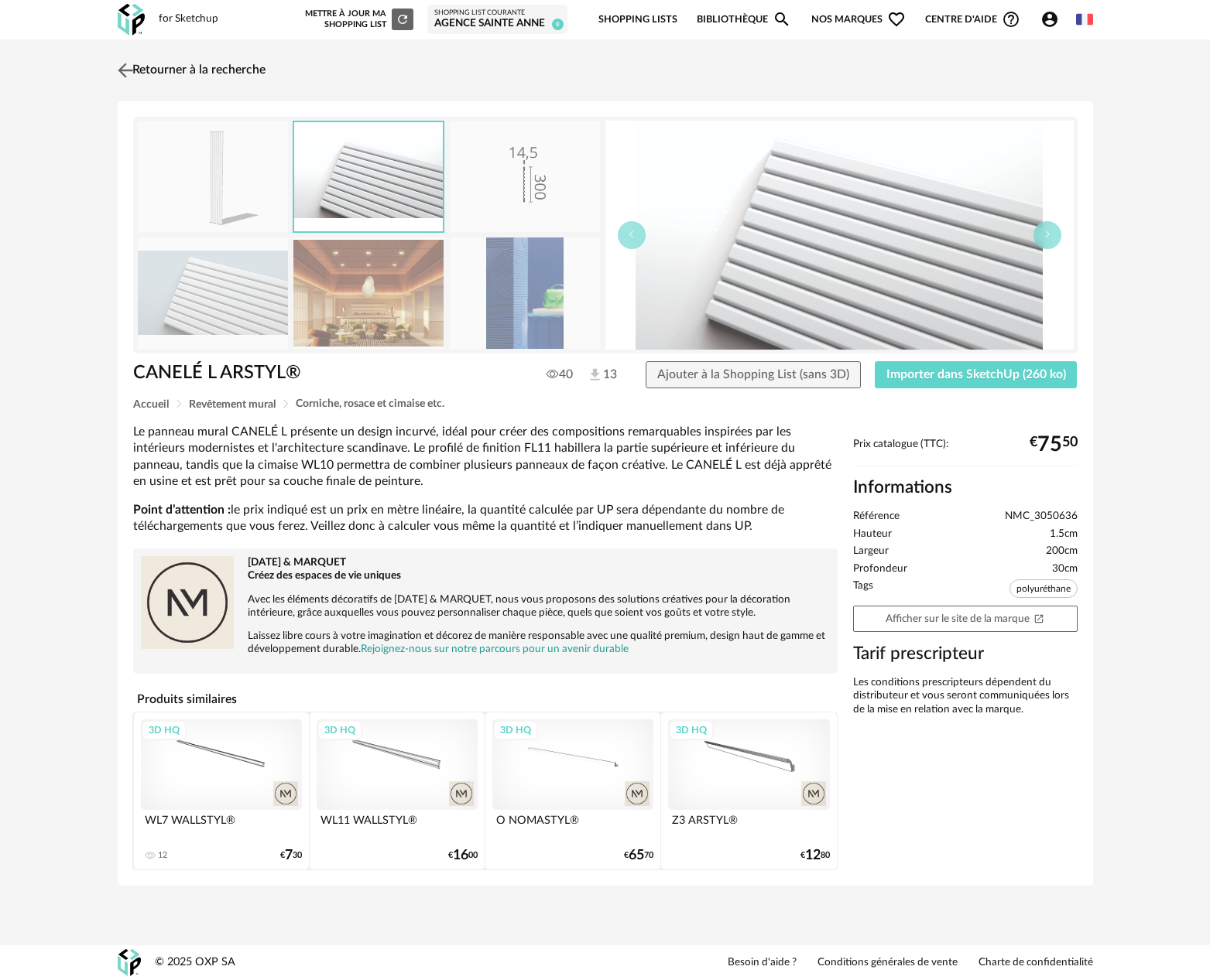
click at [121, 75] on img at bounding box center [124, 70] width 22 height 22
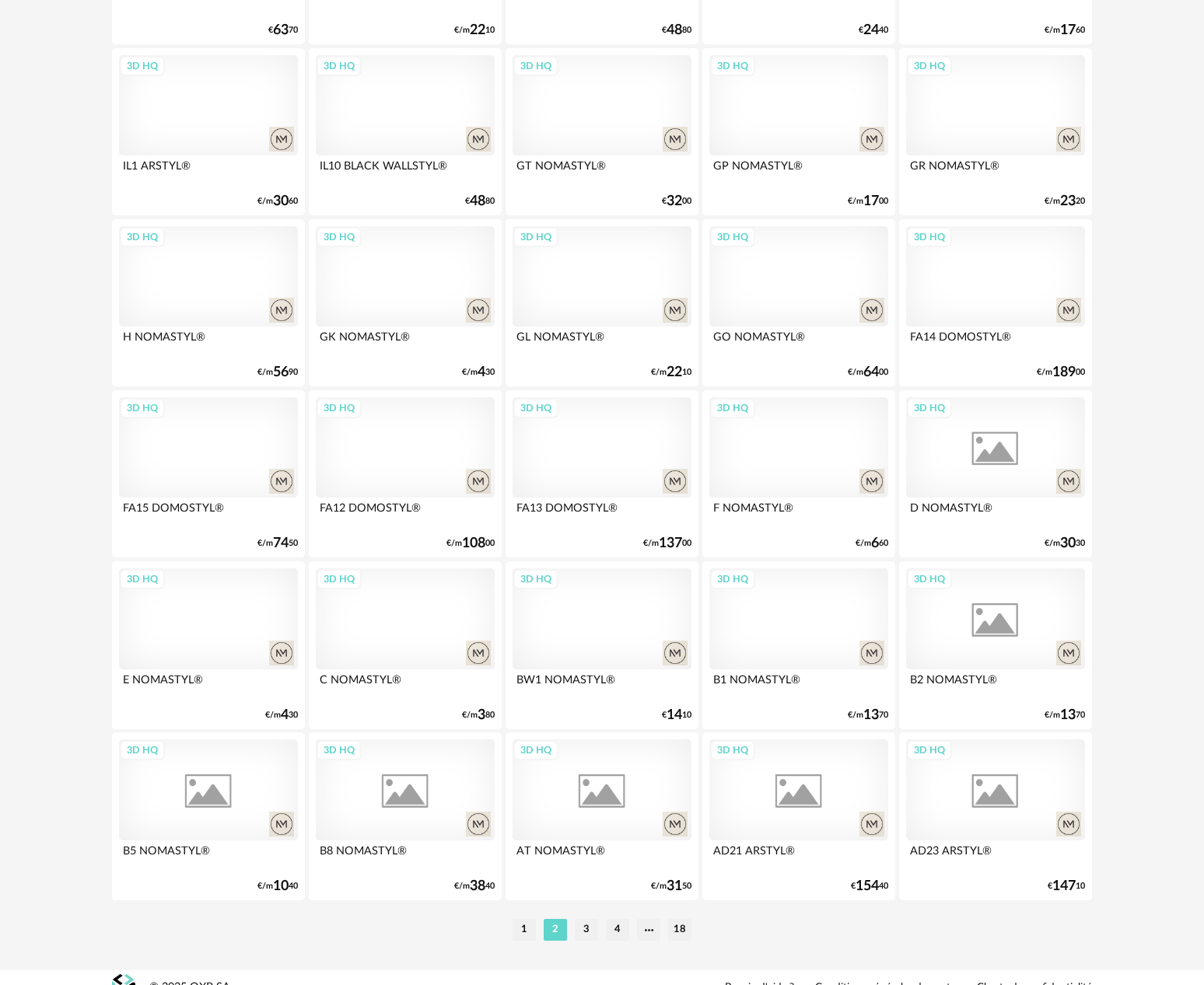
scroll to position [2775, 0]
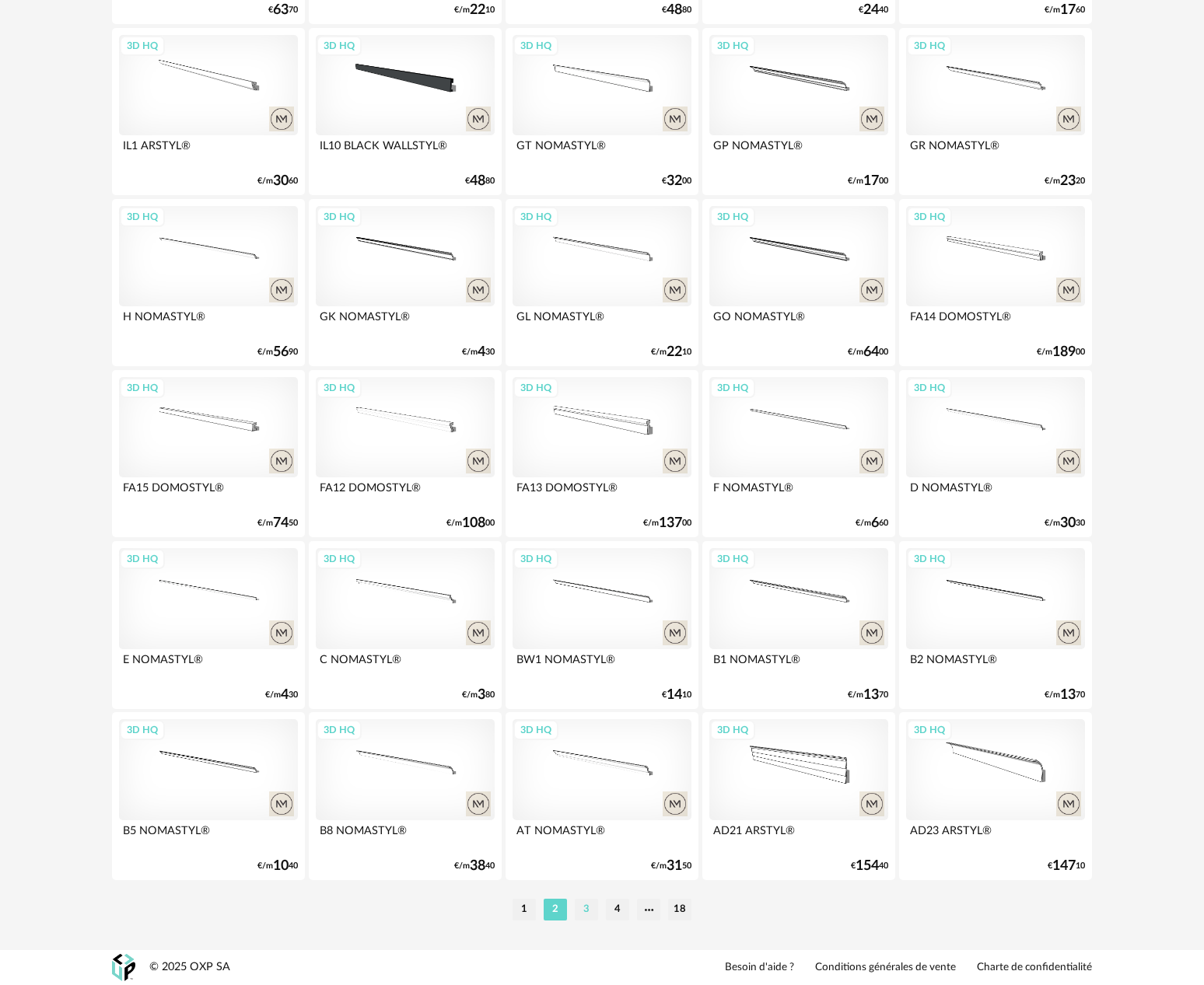
click at [592, 911] on li "3" at bounding box center [586, 909] width 23 height 22
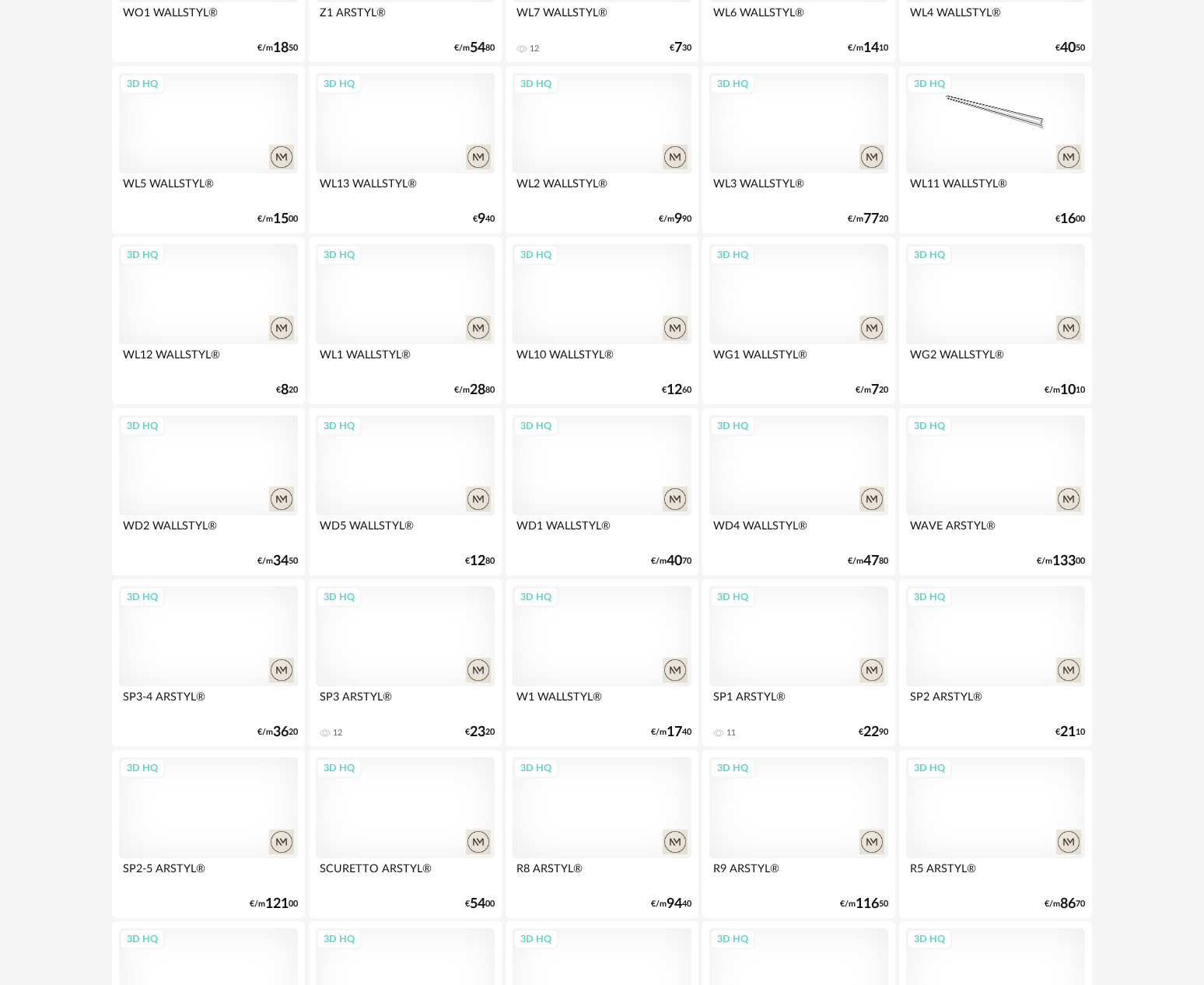
scroll to position [2775, 0]
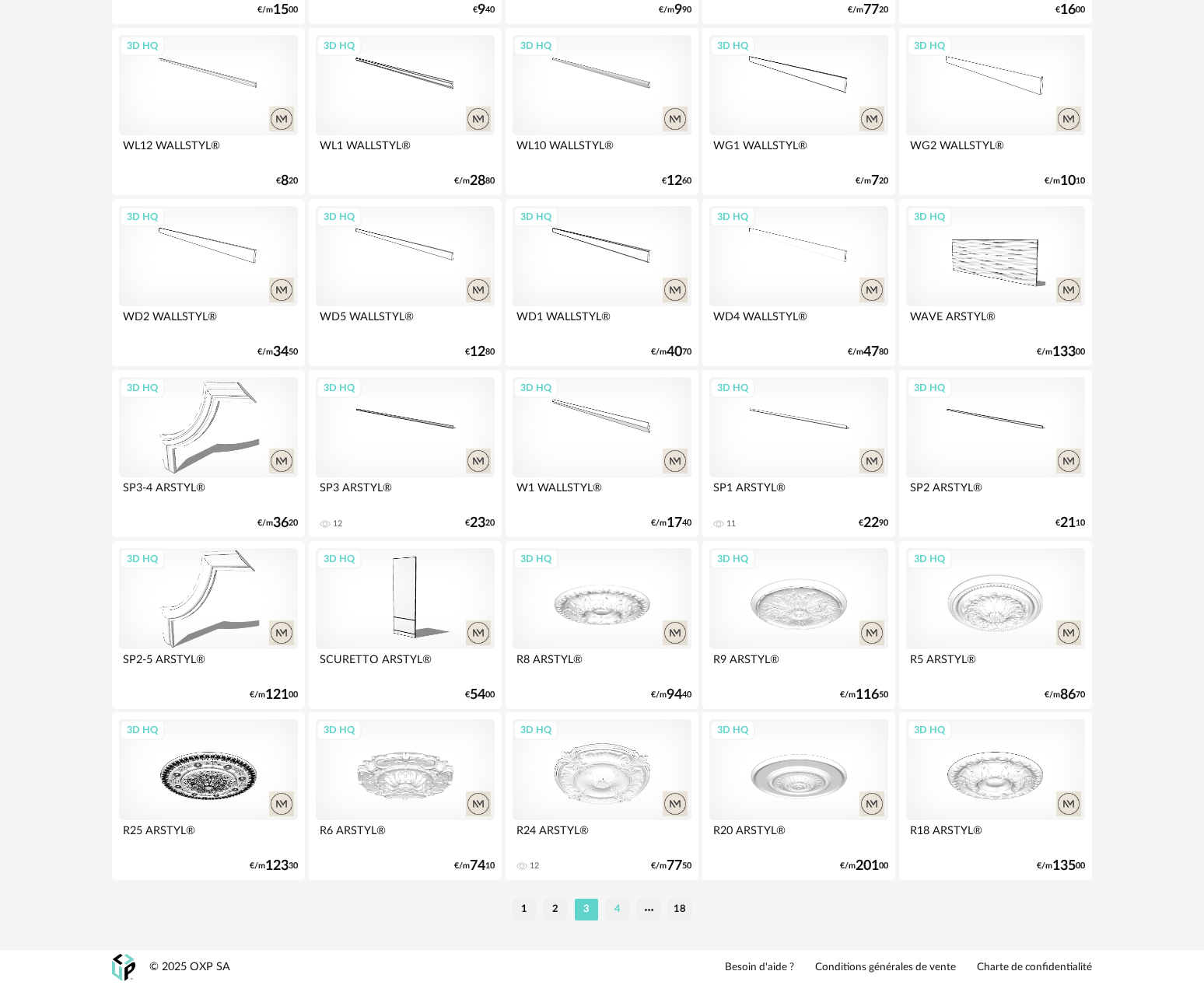
click at [623, 917] on li "4" at bounding box center [617, 909] width 23 height 22
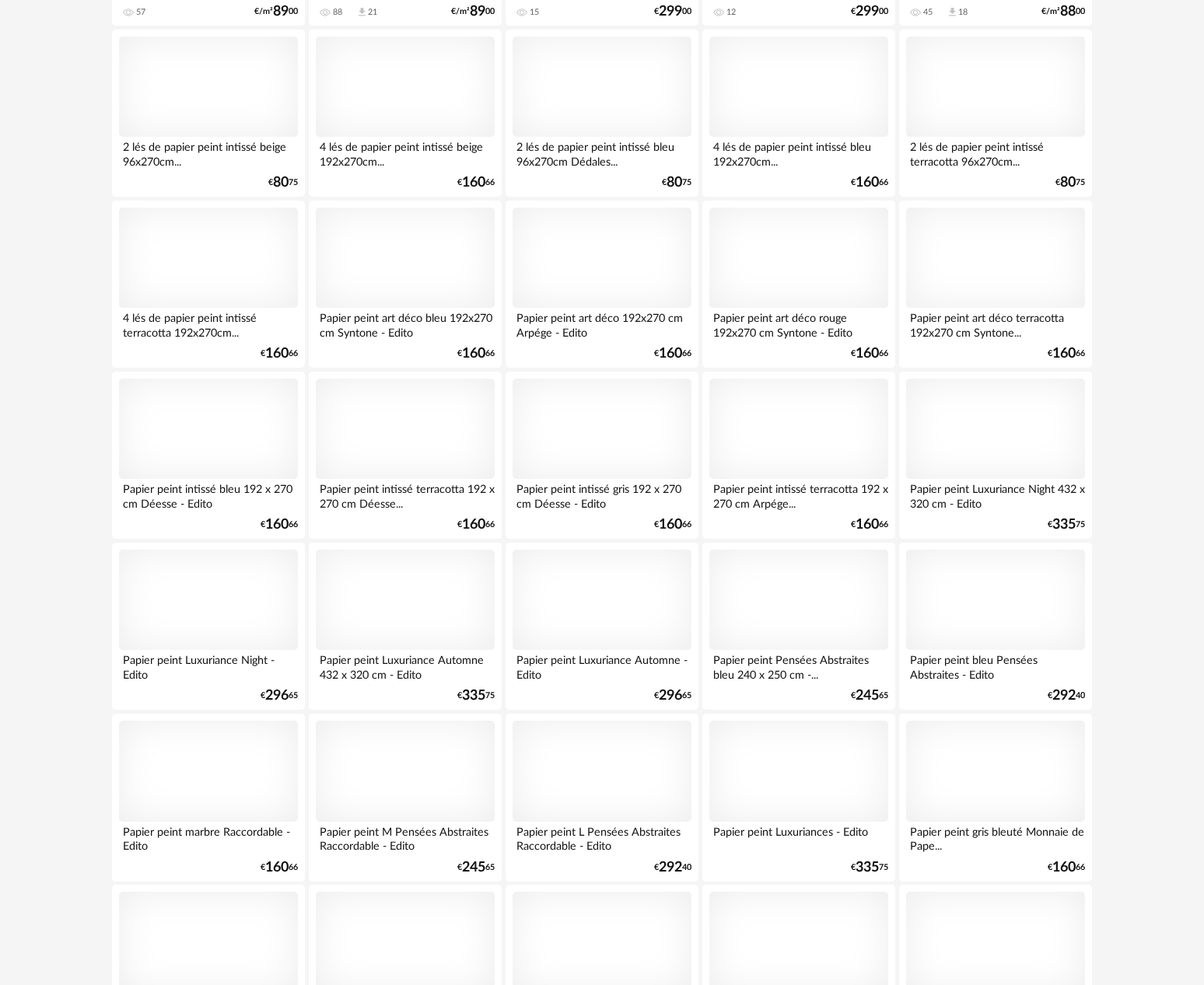
scroll to position [2775, 0]
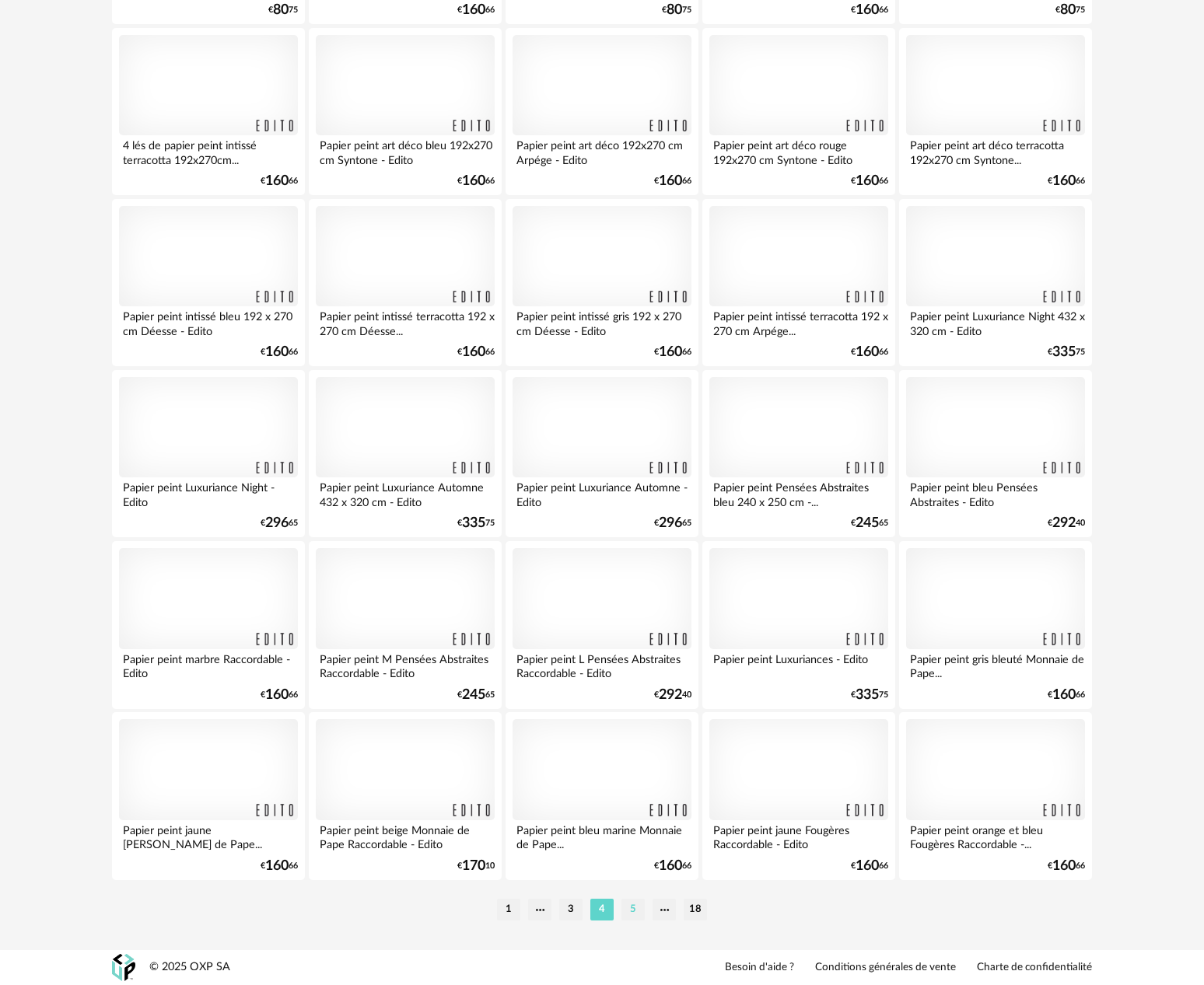
click at [635, 915] on li "5" at bounding box center [633, 909] width 23 height 22
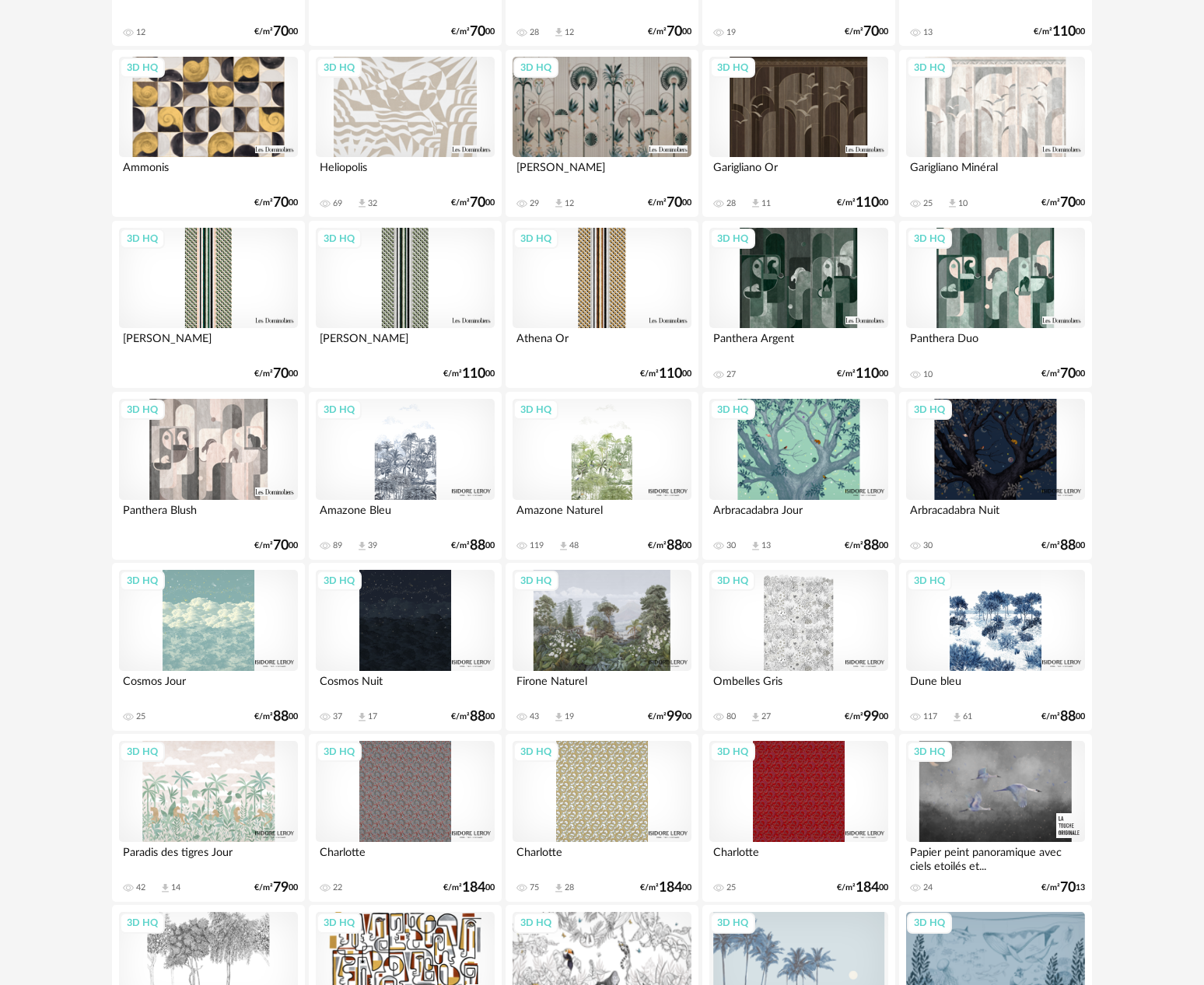
scroll to position [687, 0]
